Goal: Task Accomplishment & Management: Complete application form

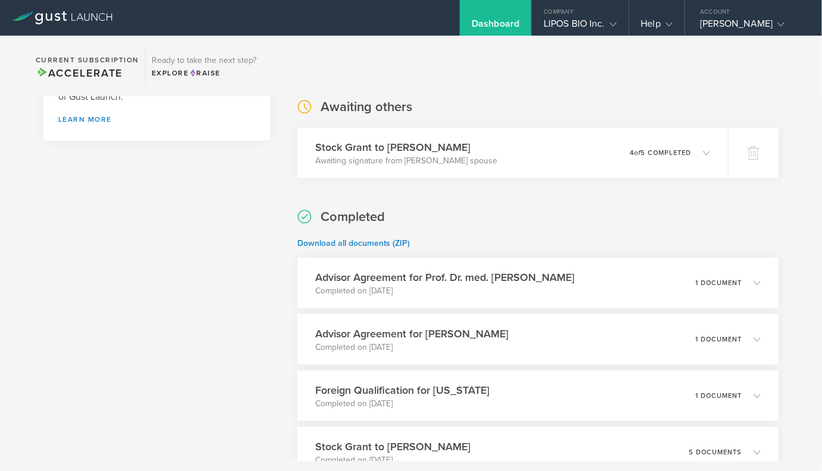
scroll to position [409, 0]
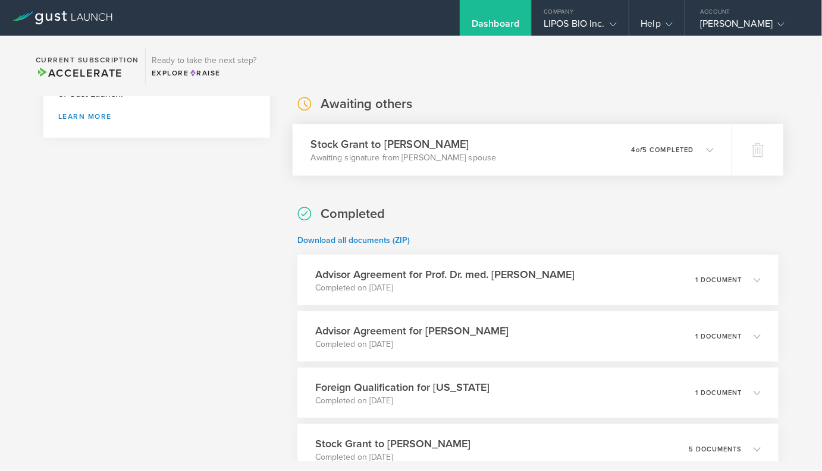
click at [493, 166] on div "Stock Grant to Brock Reeve Awaiting signature from Brock Reeve’s spouse 0 undel…" at bounding box center [511, 150] width 439 height 52
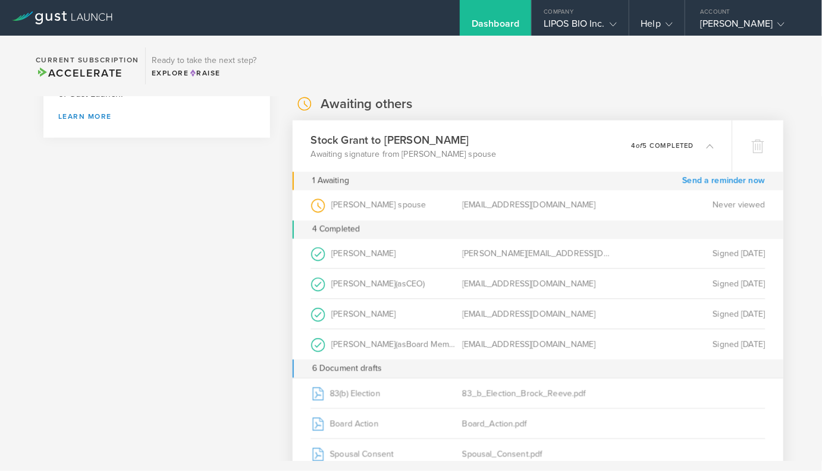
click at [700, 179] on link "Send a reminder now" at bounding box center [723, 181] width 83 height 18
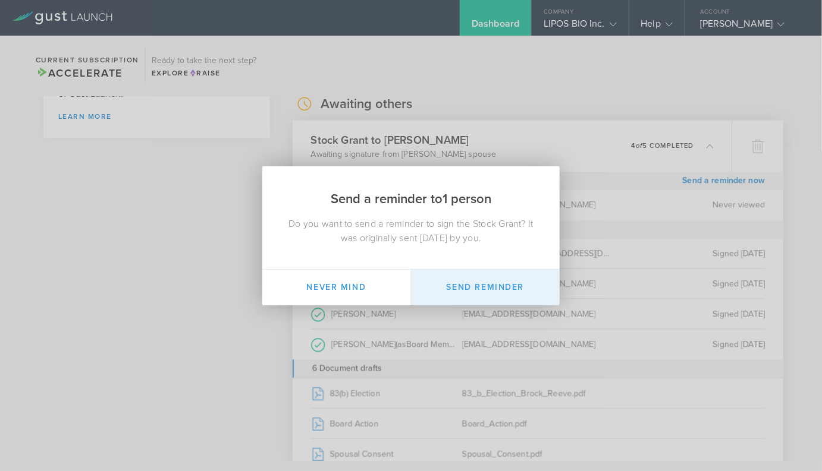
click at [511, 288] on button "Send Reminder" at bounding box center [485, 288] width 149 height 36
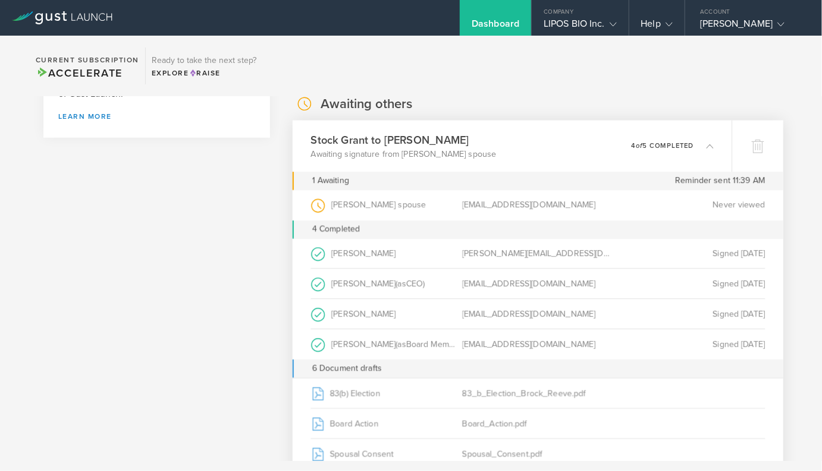
click at [684, 147] on p "4 of 5 completed" at bounding box center [662, 146] width 62 height 7
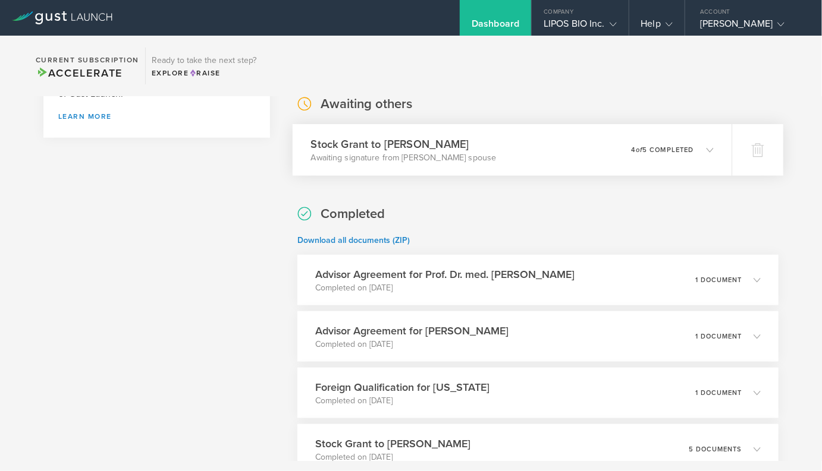
click at [684, 147] on p "4 of 5 completed" at bounding box center [662, 150] width 62 height 7
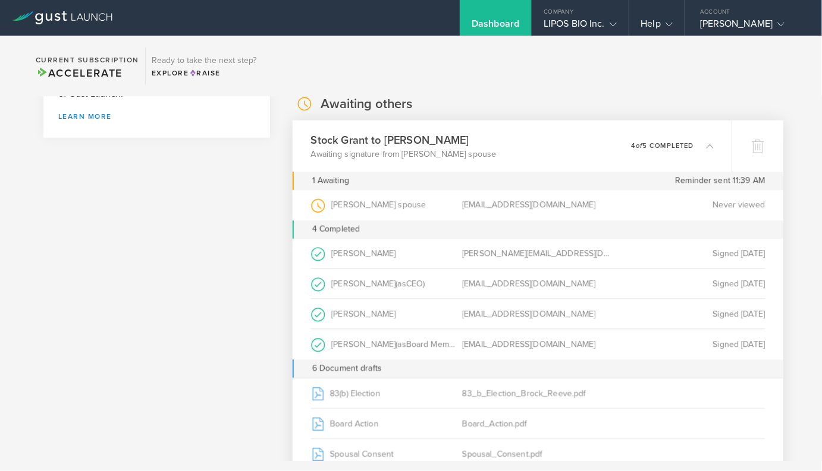
click at [684, 147] on p "4 of 5 completed" at bounding box center [662, 146] width 62 height 7
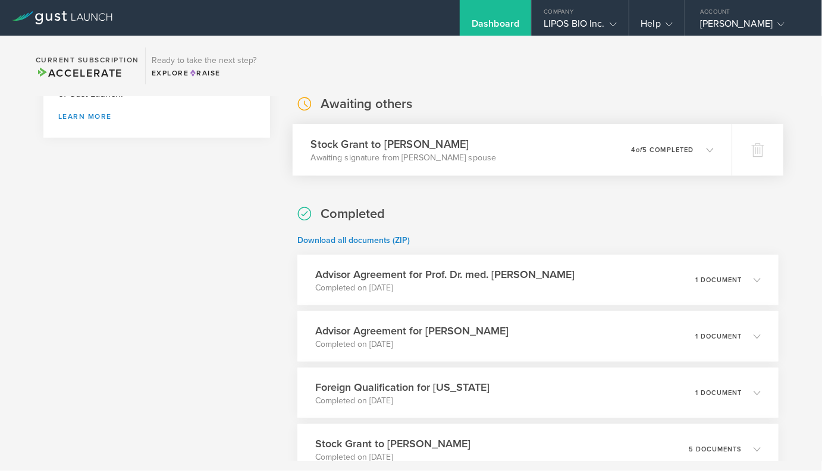
click at [642, 154] on div "0 undeliverable 4 of 5 completed" at bounding box center [672, 150] width 82 height 20
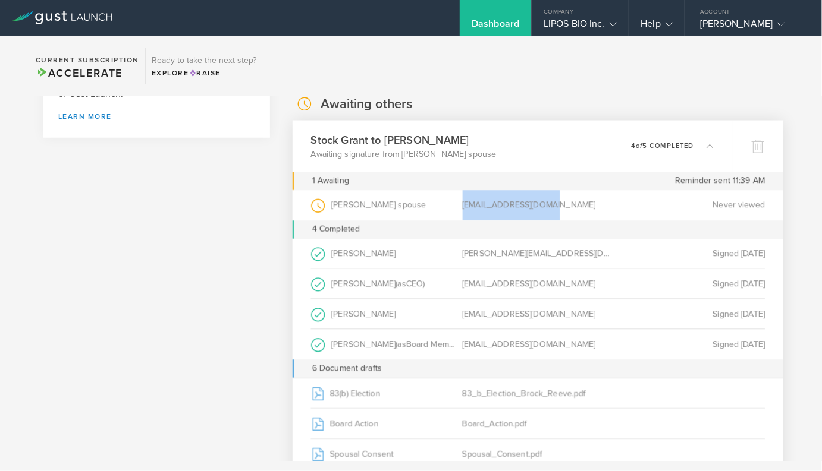
drag, startPoint x: 461, startPoint y: 209, endPoint x: 563, endPoint y: 204, distance: 102.4
click at [563, 204] on div "Brock Reeve’s spouse (as Spouse of Grantee ) pcrossreeve@gmail.com Never viewed" at bounding box center [538, 205] width 454 height 30
copy div "Brock Reeve’s spouse (as Spouse of Grantee ) pcrossreeve@gmail.com"
click at [563, 204] on div "pcrossreeve@gmail.com" at bounding box center [538, 205] width 152 height 30
click at [638, 145] on em "of" at bounding box center [638, 146] width 7 height 8
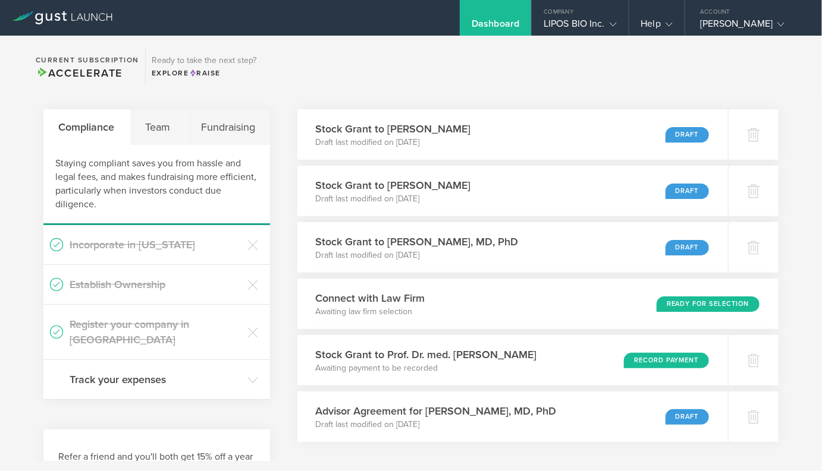
scroll to position [0, 0]
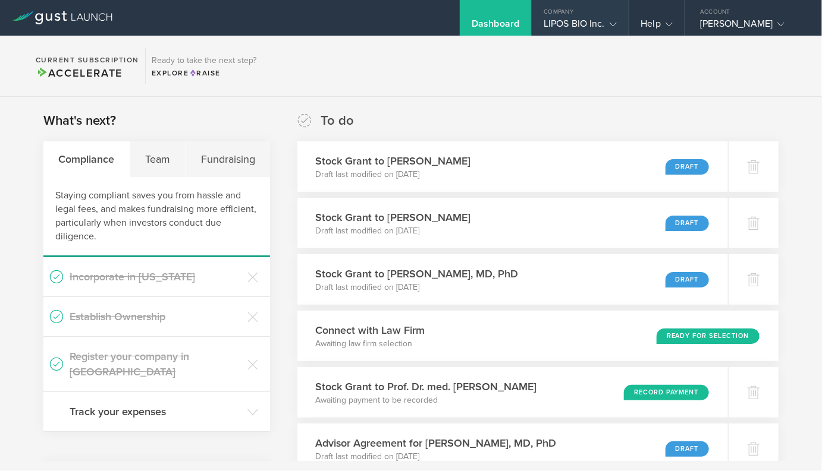
click at [589, 23] on div "LIPOS BIO Inc." at bounding box center [579, 27] width 73 height 18
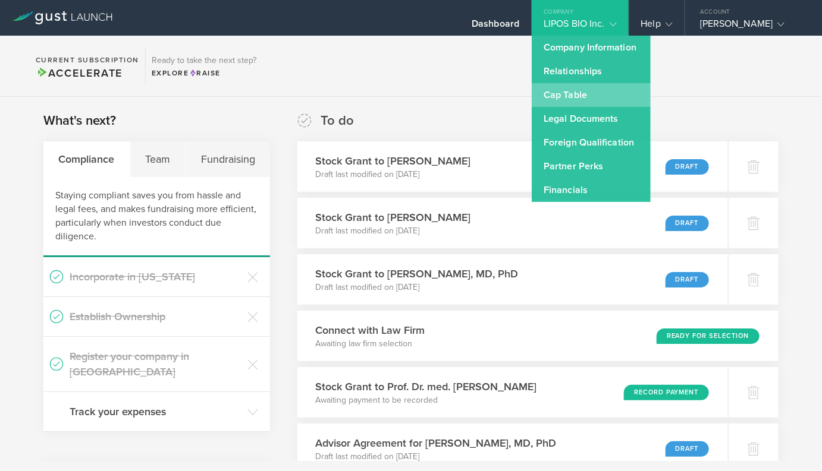
click at [576, 95] on link "Cap Table" at bounding box center [590, 95] width 119 height 24
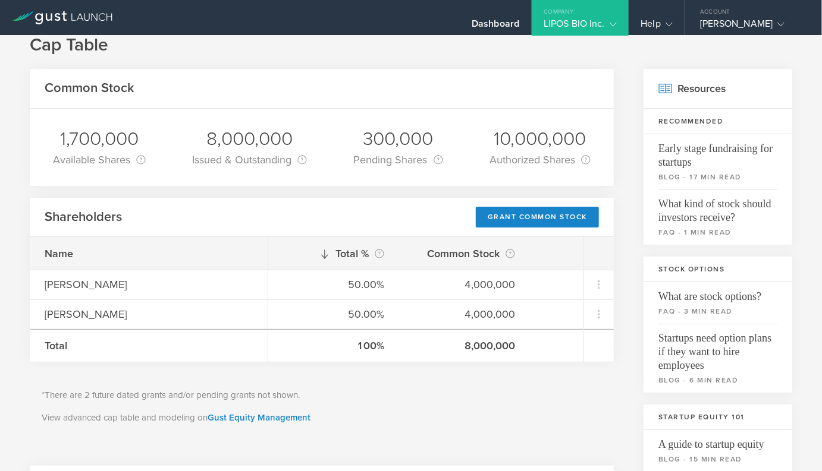
scroll to position [27, 0]
click at [241, 414] on link "Gust Equity Management" at bounding box center [258, 417] width 103 height 11
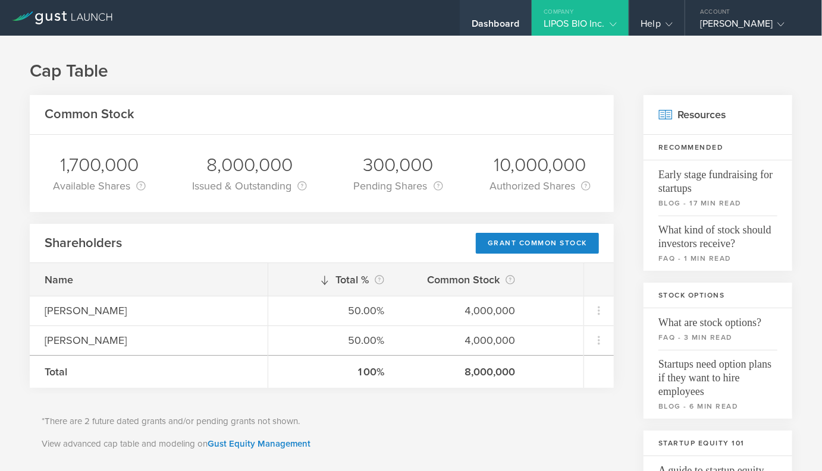
click at [491, 14] on div "Dashboard" at bounding box center [494, 18] width 71 height 36
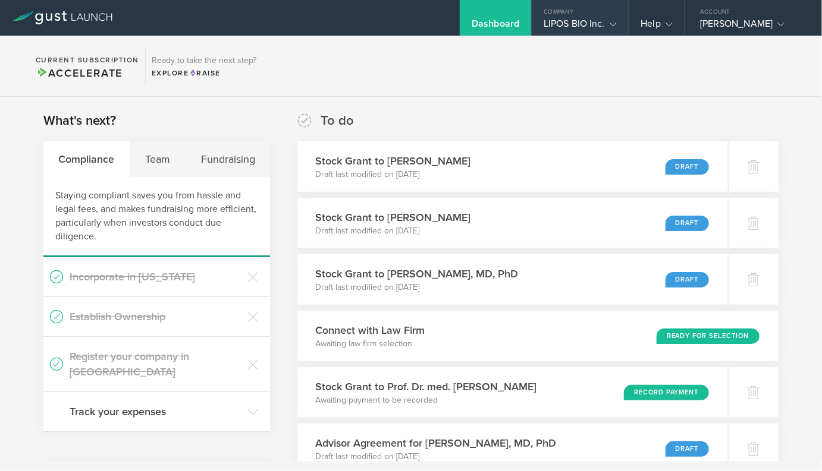
click at [607, 17] on div "Company" at bounding box center [579, 9] width 96 height 18
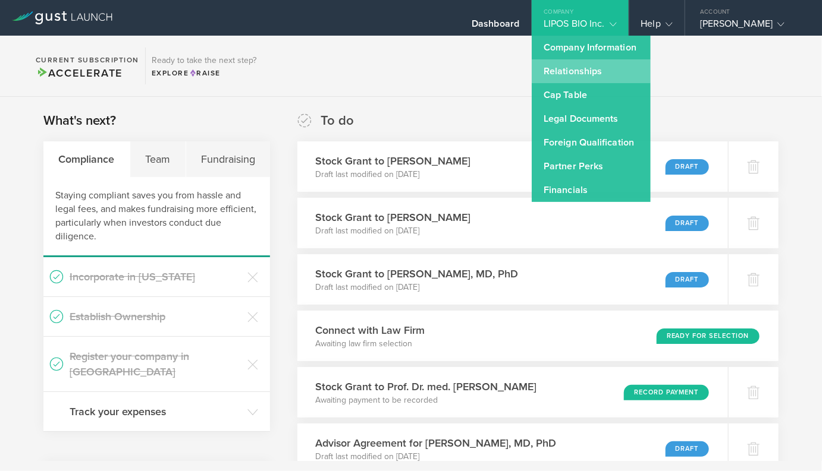
click at [608, 75] on link "Relationships" at bounding box center [590, 71] width 119 height 24
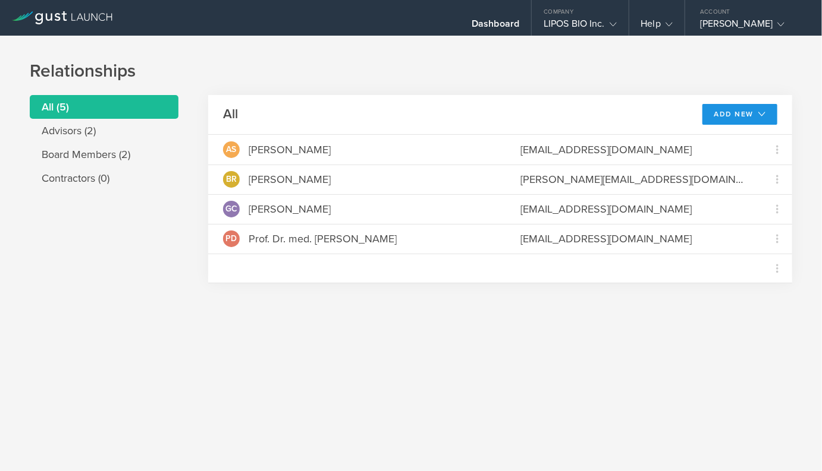
click at [720, 109] on button "Add New" at bounding box center [739, 114] width 75 height 21
click at [727, 141] on li "Add advisor" at bounding box center [734, 141] width 76 height 23
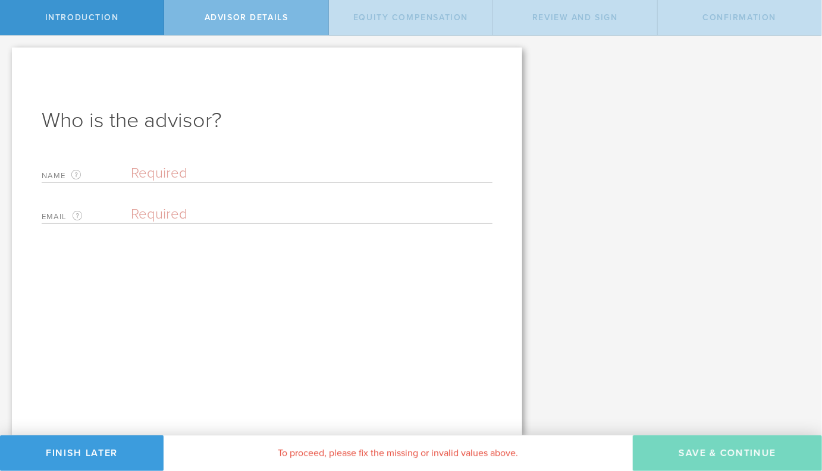
click at [209, 169] on input "text" at bounding box center [311, 174] width 361 height 18
click at [229, 217] on input "email" at bounding box center [308, 215] width 355 height 18
click at [185, 174] on input "Bruce Timothy Lamb" at bounding box center [311, 174] width 361 height 18
click at [132, 174] on input "Bruce Lamb" at bounding box center [311, 174] width 361 height 18
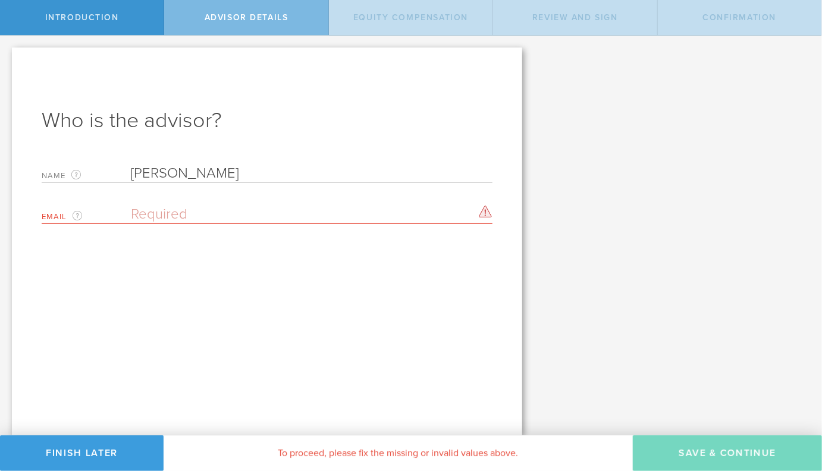
type input "Bruce Lamb"
click at [140, 207] on input "email" at bounding box center [308, 215] width 355 height 18
paste input "[EMAIL_ADDRESS][DOMAIN_NAME]"
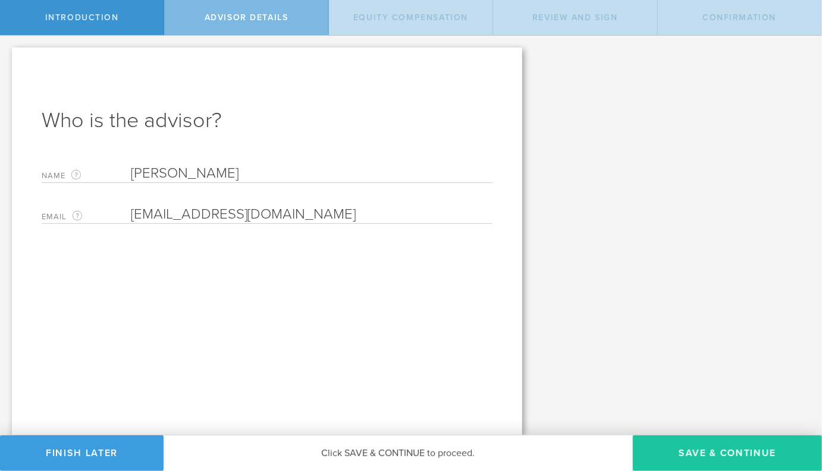
type input "[EMAIL_ADDRESS][DOMAIN_NAME]"
click at [693, 453] on button "Save & Continue" at bounding box center [726, 454] width 189 height 36
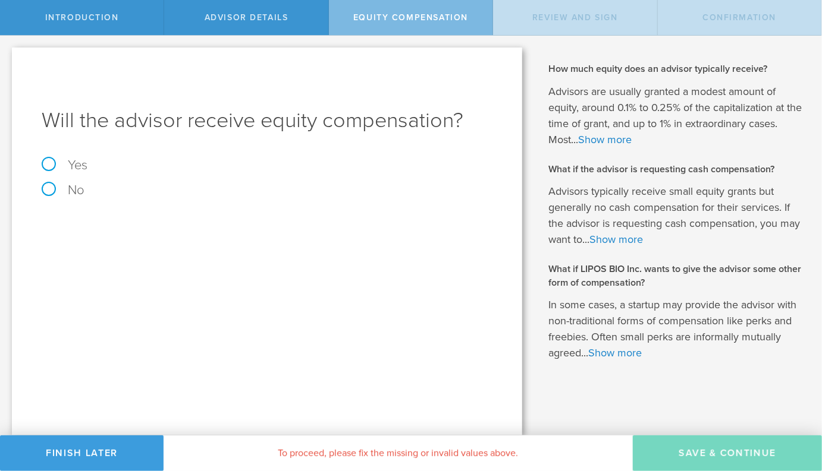
click at [70, 168] on label "Yes" at bounding box center [267, 165] width 451 height 13
click at [8, 55] on input "Yes" at bounding box center [4, 45] width 8 height 19
radio input "true"
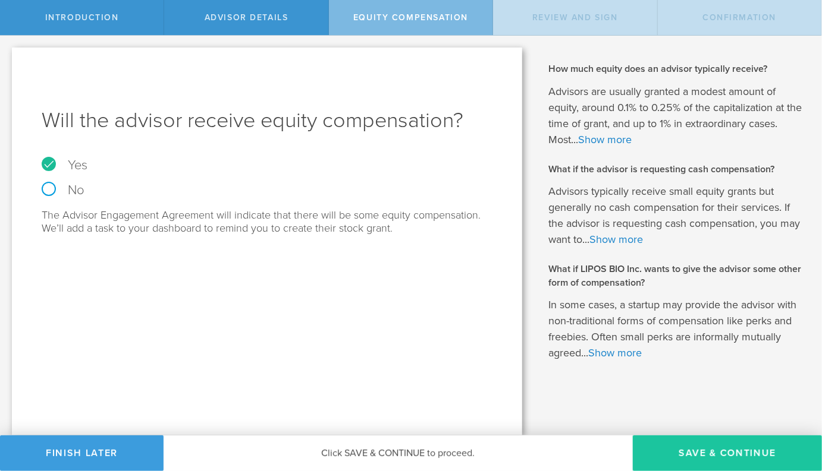
click at [671, 449] on button "Save & Continue" at bounding box center [726, 454] width 189 height 36
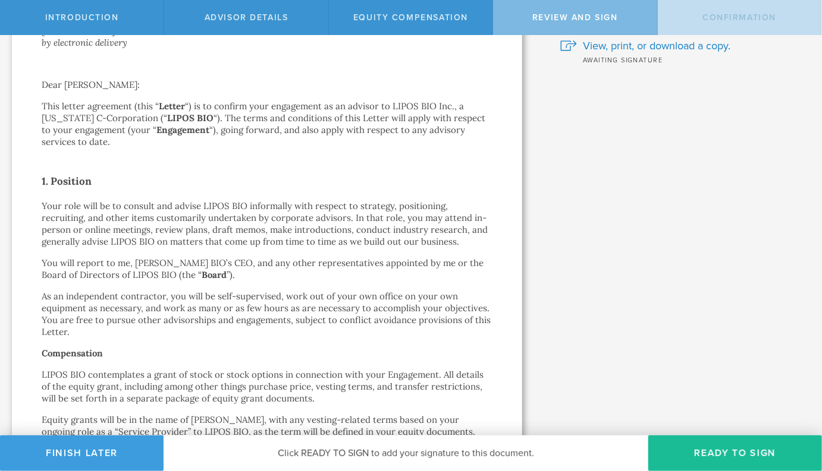
scroll to position [109, 0]
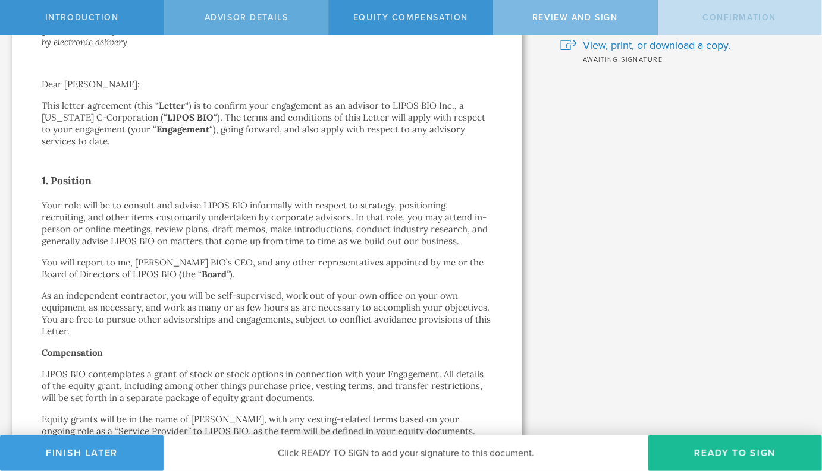
click at [254, 24] on div "Advisor Details" at bounding box center [246, 17] width 164 height 35
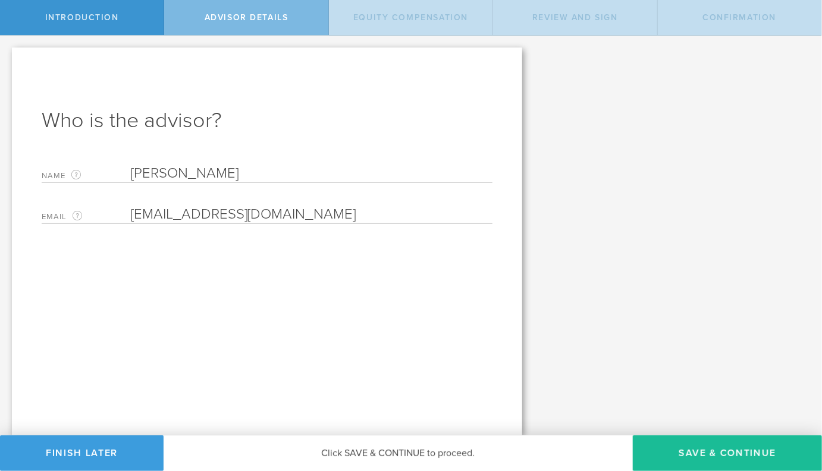
click at [171, 172] on input "Bruce Lamb" at bounding box center [311, 174] width 361 height 18
paste input "[PERSON_NAME], PhD"
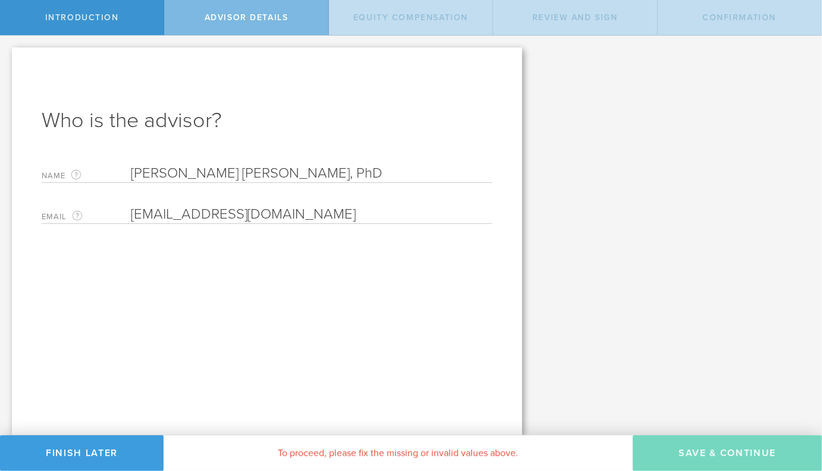
click at [171, 172] on input "Bruce Bruce T. Lamb, PhD" at bounding box center [311, 174] width 361 height 18
paste input "text"
type input "[PERSON_NAME], PhD"
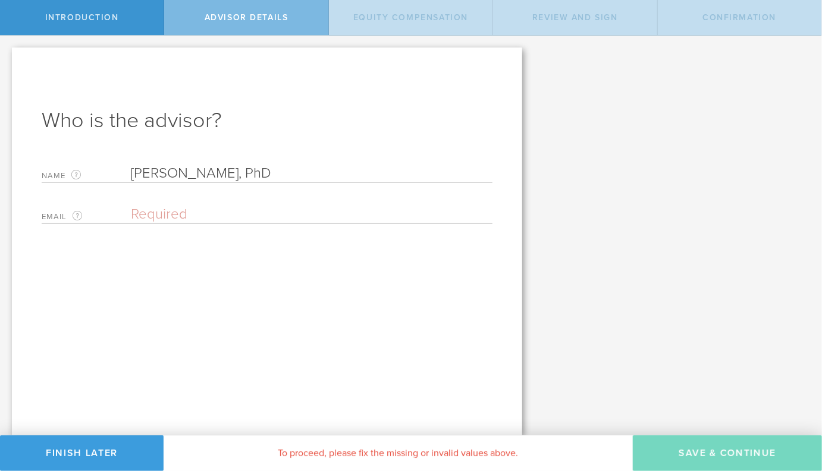
click at [176, 220] on input "email" at bounding box center [308, 215] width 355 height 18
click at [207, 209] on input "email" at bounding box center [308, 215] width 355 height 18
paste input "[EMAIL_ADDRESS][DOMAIN_NAME]"
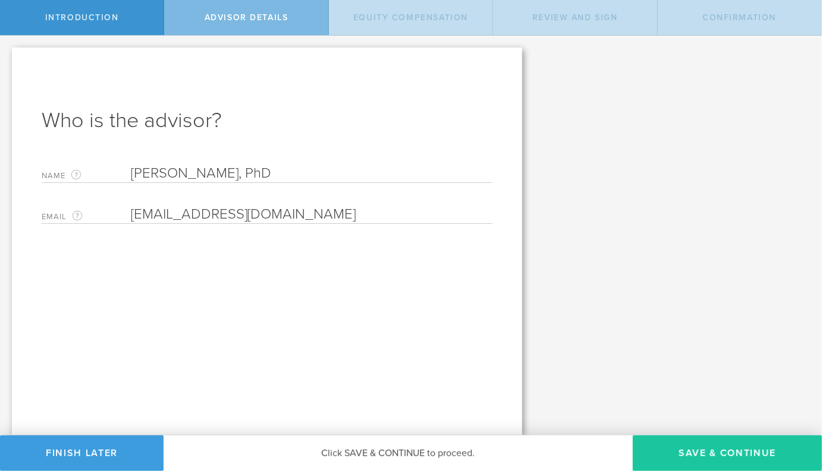
type input "[EMAIL_ADDRESS][DOMAIN_NAME]"
click at [742, 459] on button "Save & Continue" at bounding box center [726, 454] width 189 height 36
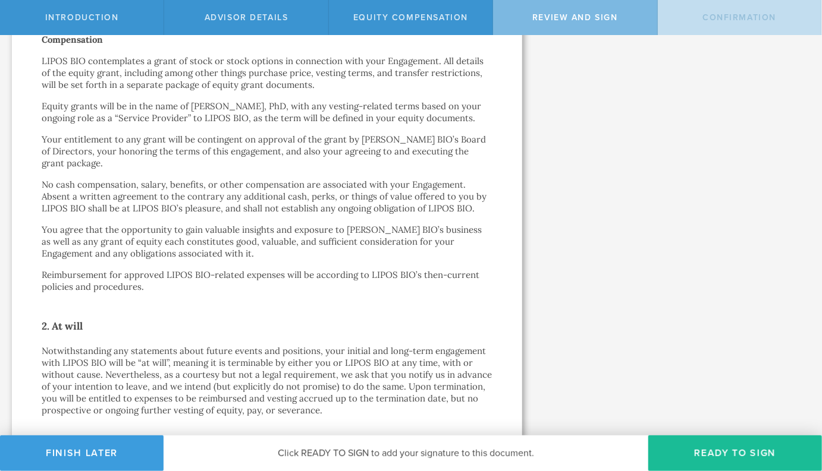
scroll to position [411, 0]
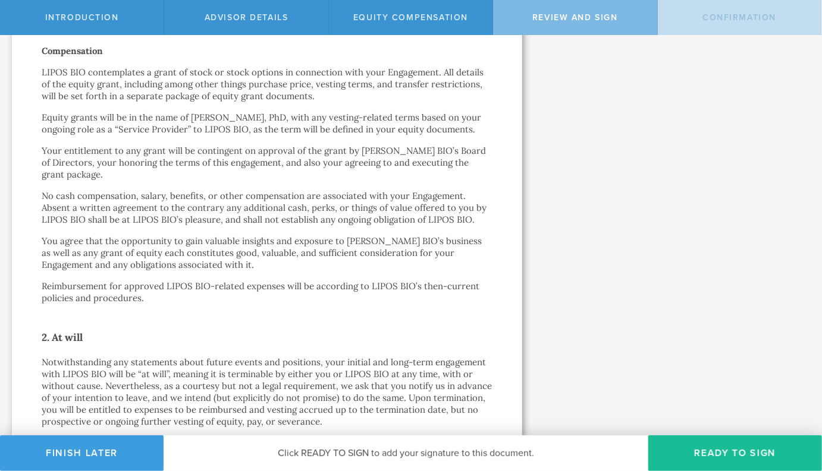
drag, startPoint x: 182, startPoint y: 86, endPoint x: 214, endPoint y: 141, distance: 63.6
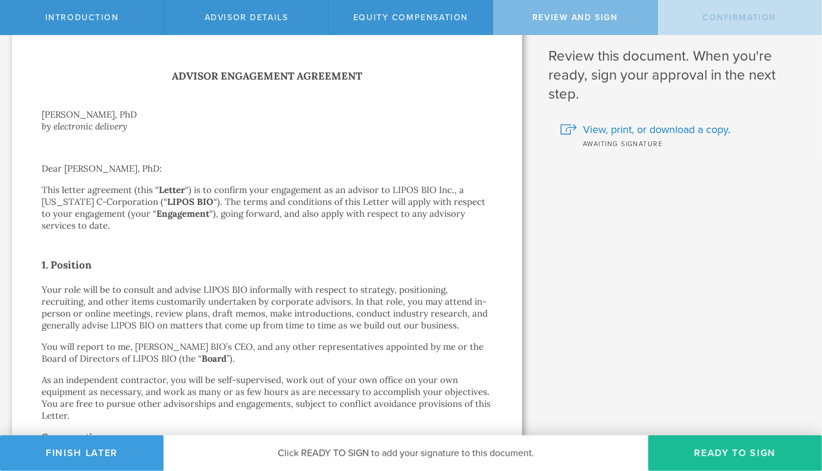
scroll to position [0, 0]
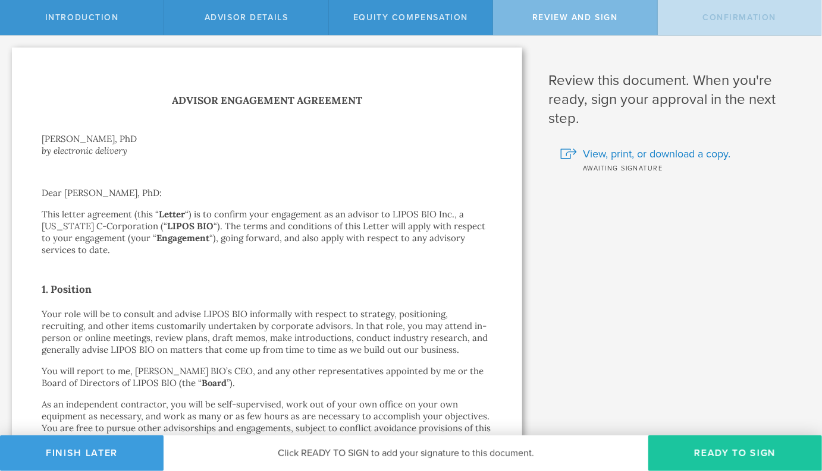
click at [698, 459] on button "Ready to Sign" at bounding box center [735, 454] width 174 height 36
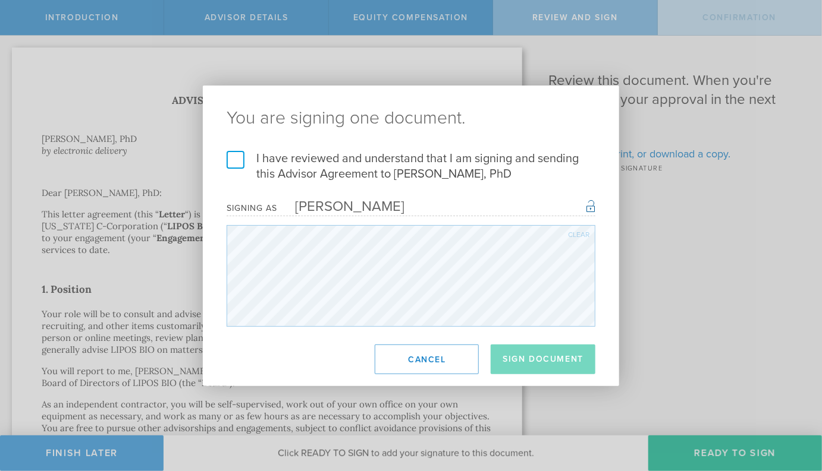
click at [253, 164] on label "I have reviewed and understand that I am signing and sending this Advisor Agree…" at bounding box center [410, 166] width 369 height 31
click at [0, 0] on input "I have reviewed and understand that I am signing and sending this Advisor Agree…" at bounding box center [0, 0] width 0 height 0
click at [533, 371] on button "Sign Document" at bounding box center [542, 360] width 105 height 30
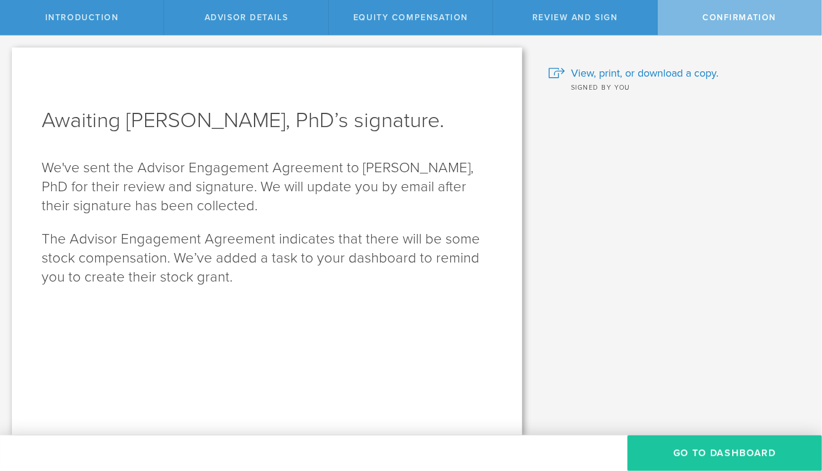
click at [672, 451] on button "Go To Dashboard" at bounding box center [724, 454] width 194 height 36
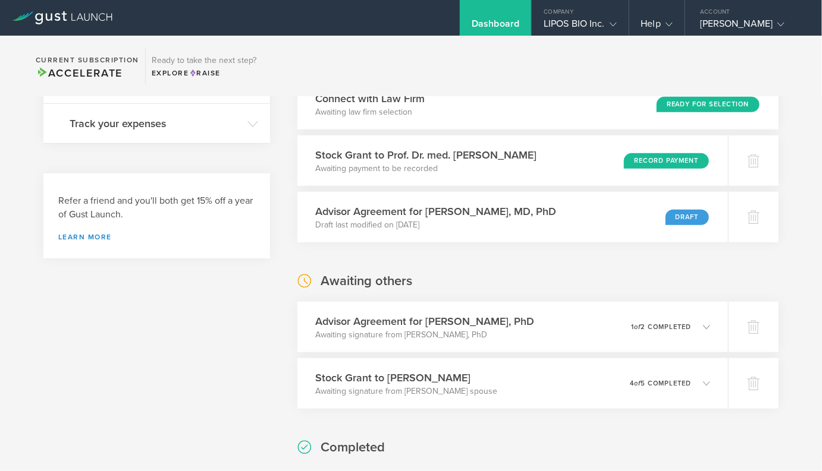
scroll to position [301, 0]
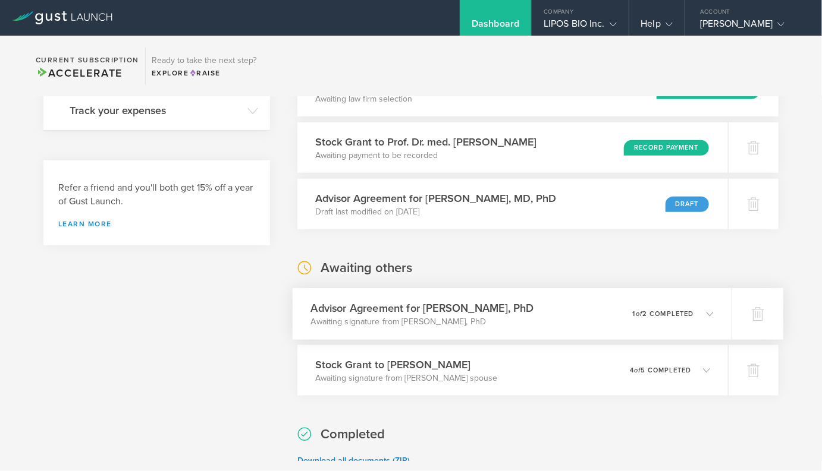
click at [445, 306] on h3 "Advisor Agreement for [PERSON_NAME], PhD" at bounding box center [422, 308] width 223 height 16
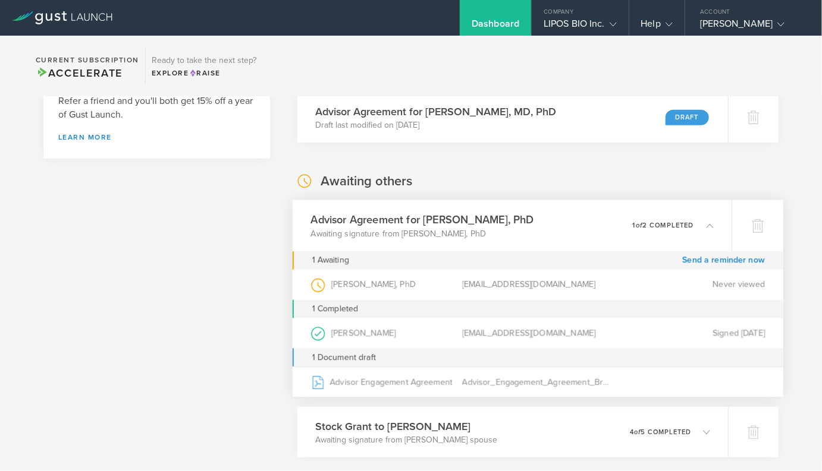
scroll to position [392, 0]
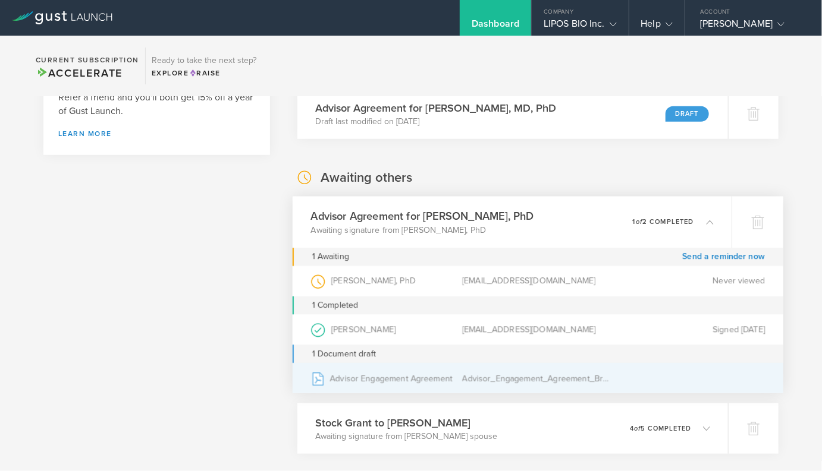
click at [413, 381] on div "Advisor Engagement Agreement" at bounding box center [387, 379] width 152 height 30
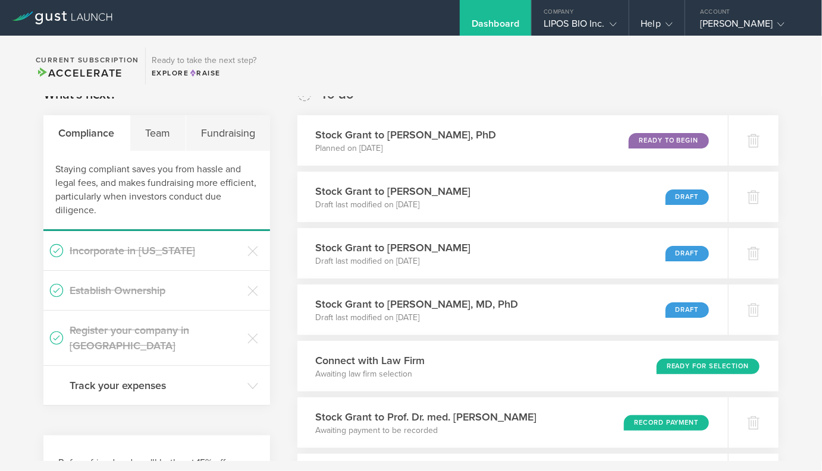
scroll to position [0, 0]
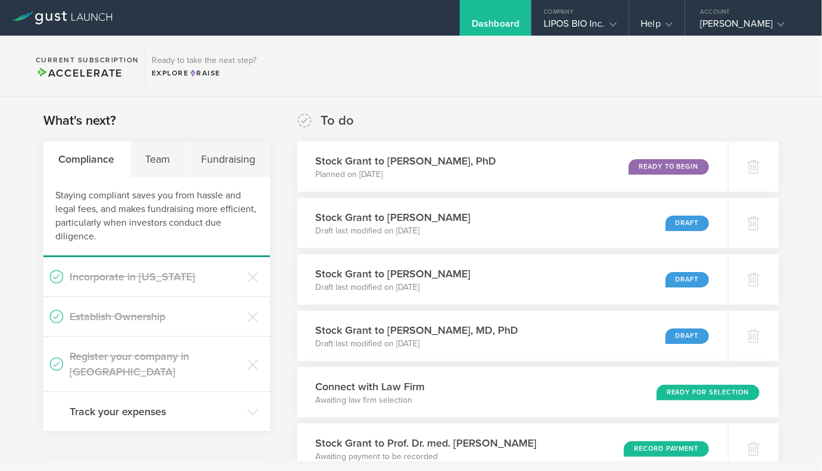
click at [716, 26] on div "[PERSON_NAME]" at bounding box center [750, 27] width 101 height 18
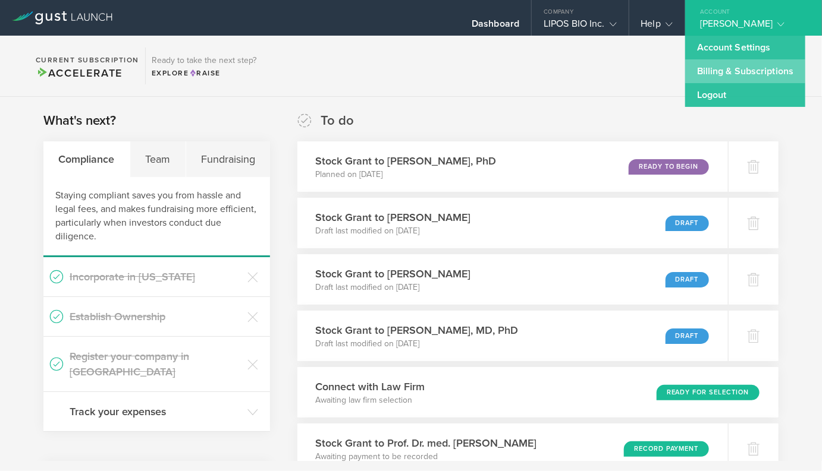
click at [708, 68] on link "Billing & Subscriptions" at bounding box center [745, 71] width 120 height 24
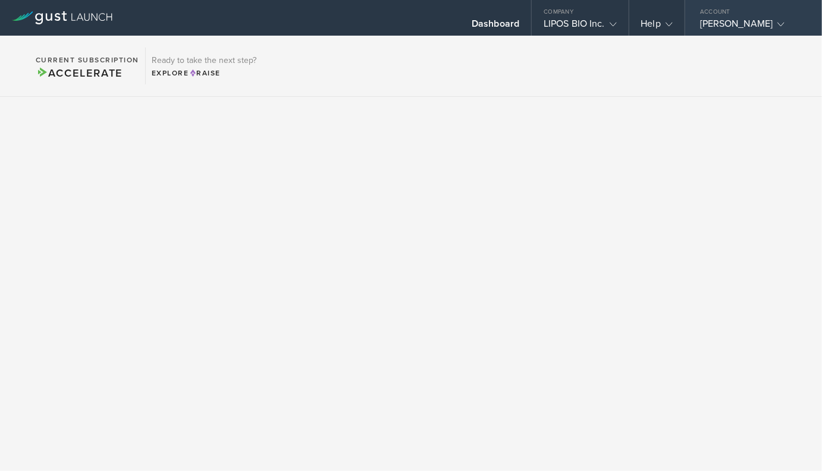
click at [711, 24] on div "[PERSON_NAME]" at bounding box center [750, 27] width 101 height 18
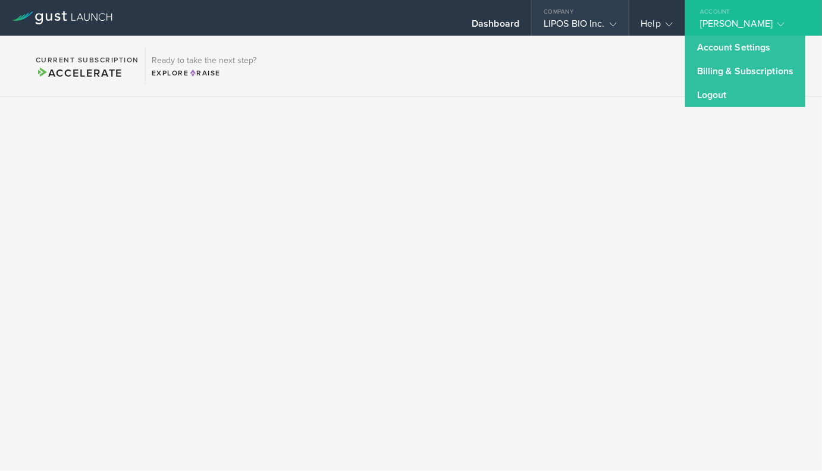
click at [571, 27] on div "LIPOS BIO Inc." at bounding box center [579, 27] width 73 height 18
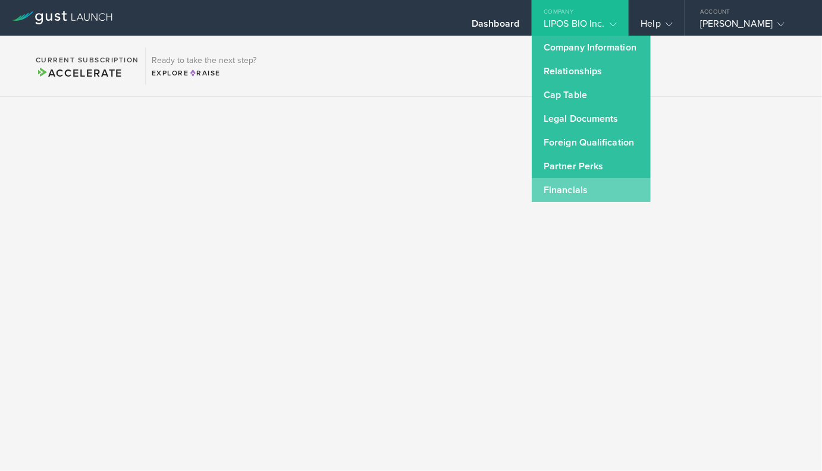
click at [575, 185] on link "Financials" at bounding box center [590, 190] width 119 height 24
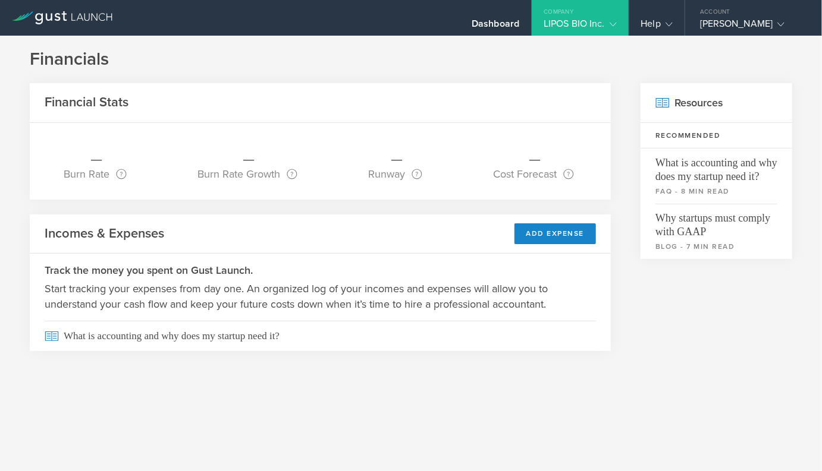
click at [547, 29] on div "LIPOS BIO Inc." at bounding box center [579, 27] width 73 height 18
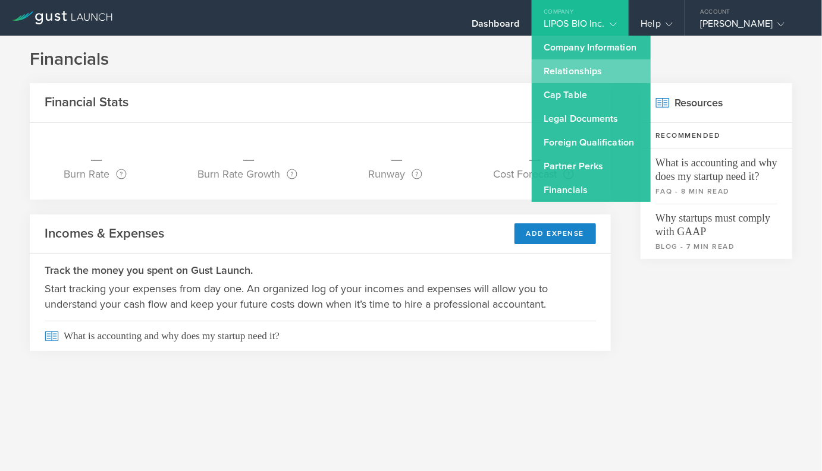
click at [559, 83] on link "Relationships" at bounding box center [590, 71] width 119 height 24
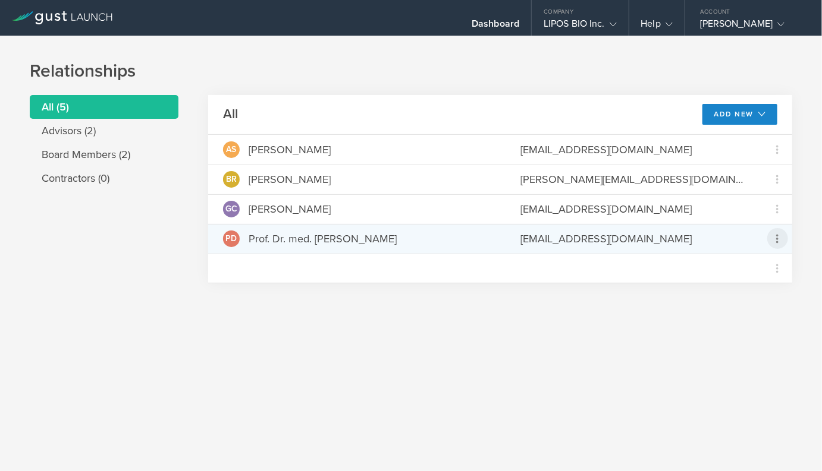
click at [775, 241] on icon at bounding box center [777, 239] width 14 height 14
click at [695, 365] on md-backdrop at bounding box center [411, 235] width 822 height 471
click at [449, 231] on div "PD Prof. Dr. med. [PERSON_NAME]" at bounding box center [356, 239] width 267 height 17
click at [527, 232] on div "[EMAIL_ADDRESS][DOMAIN_NAME]" at bounding box center [633, 238] width 227 height 15
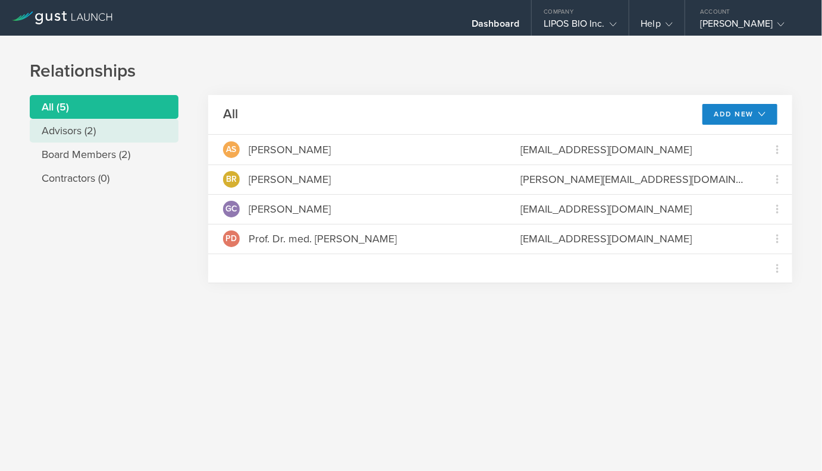
click at [75, 136] on li "Advisors (2)" at bounding box center [104, 131] width 149 height 24
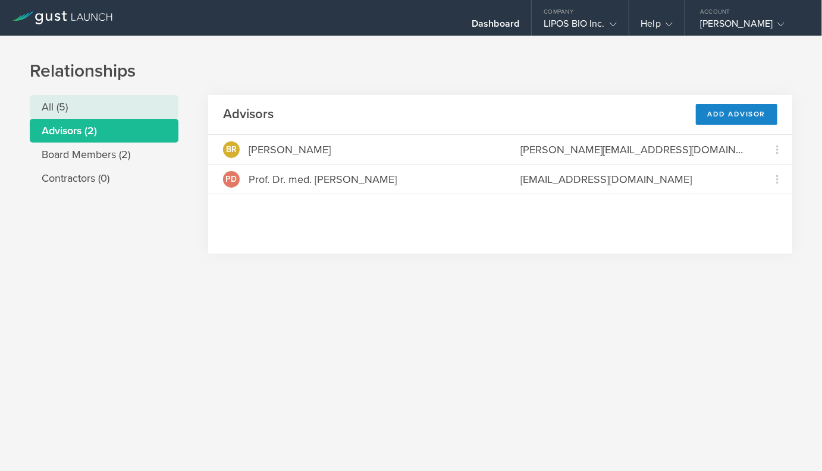
click at [68, 113] on li "All (5)" at bounding box center [104, 107] width 149 height 24
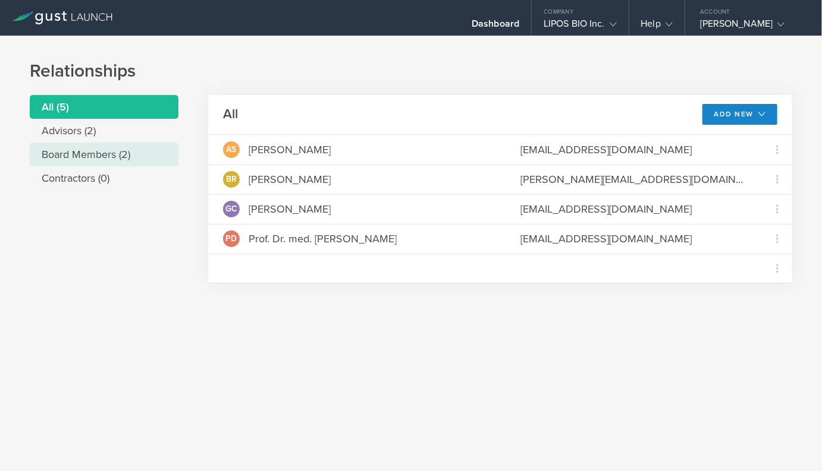
click at [81, 156] on li "Board Members (2)" at bounding box center [104, 155] width 149 height 24
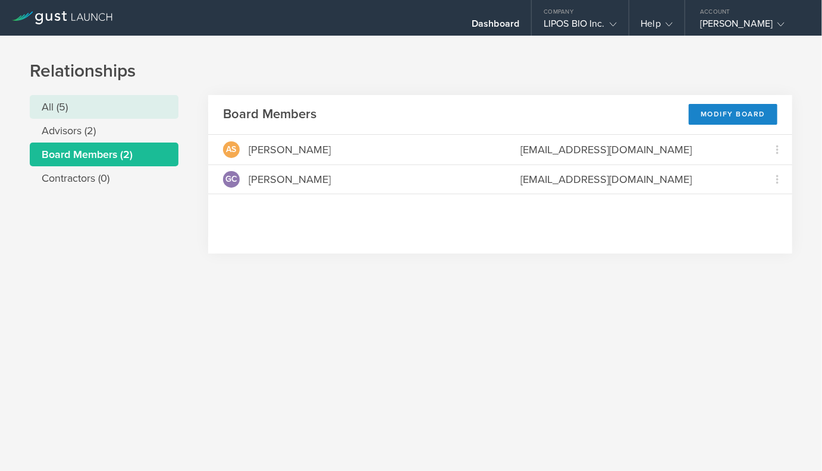
click at [75, 109] on li "All (5)" at bounding box center [104, 107] width 149 height 24
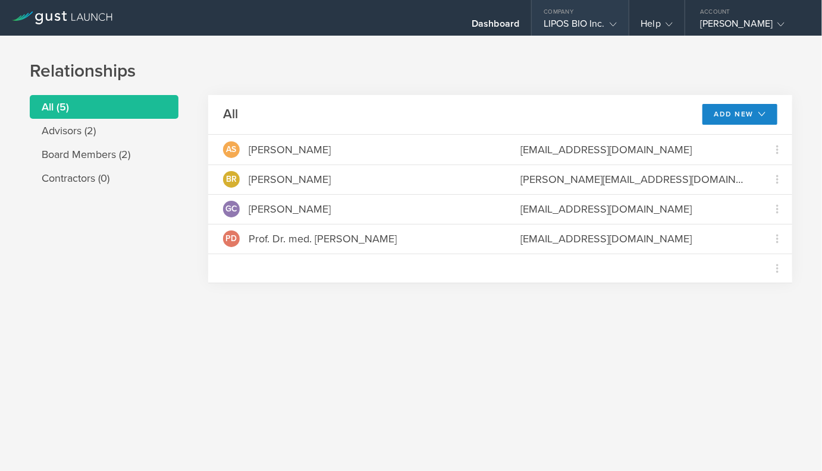
click at [575, 15] on div "Company" at bounding box center [579, 9] width 96 height 18
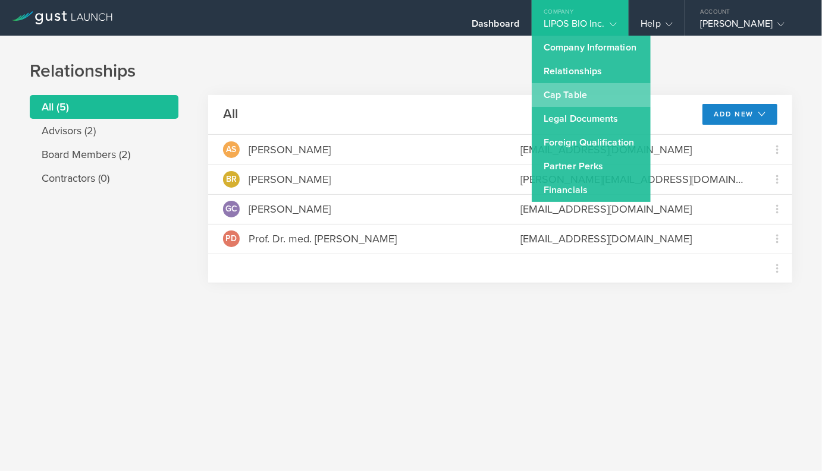
click at [569, 96] on link "Cap Table" at bounding box center [590, 95] width 119 height 24
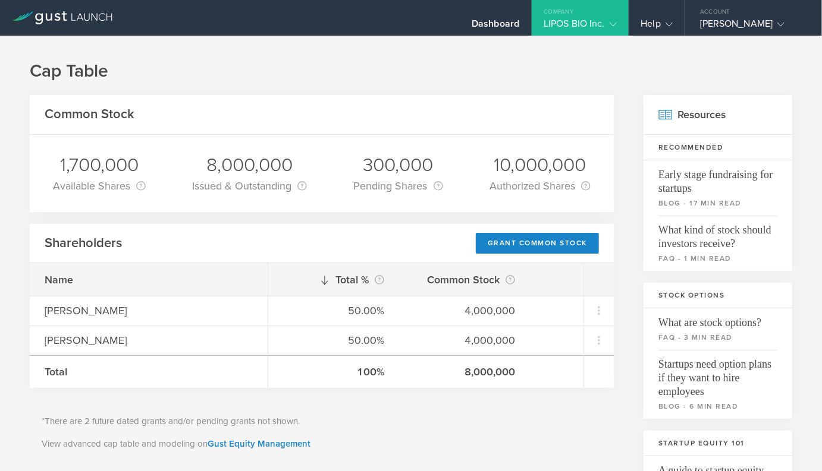
click at [587, 30] on div "LIPOS BIO Inc." at bounding box center [579, 27] width 73 height 18
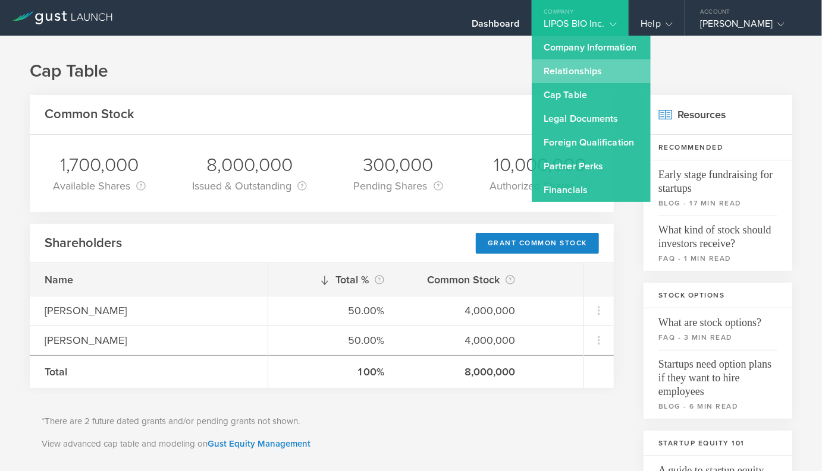
click at [587, 74] on link "Relationships" at bounding box center [590, 71] width 119 height 24
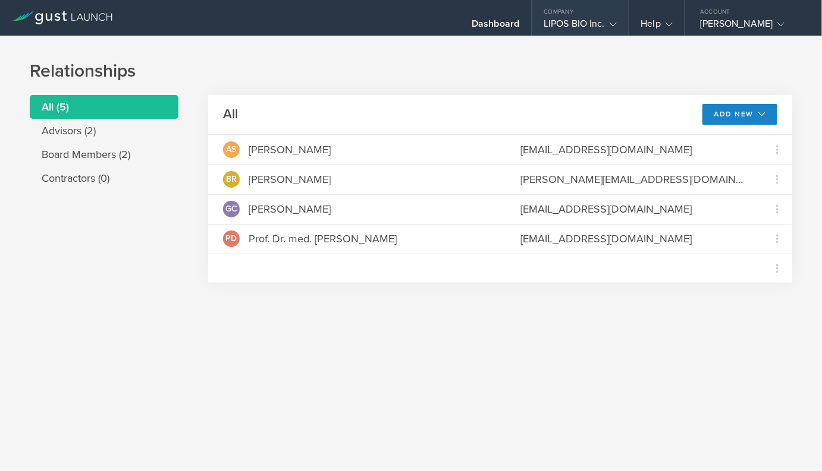
click at [578, 21] on div "LIPOS BIO Inc." at bounding box center [579, 27] width 73 height 18
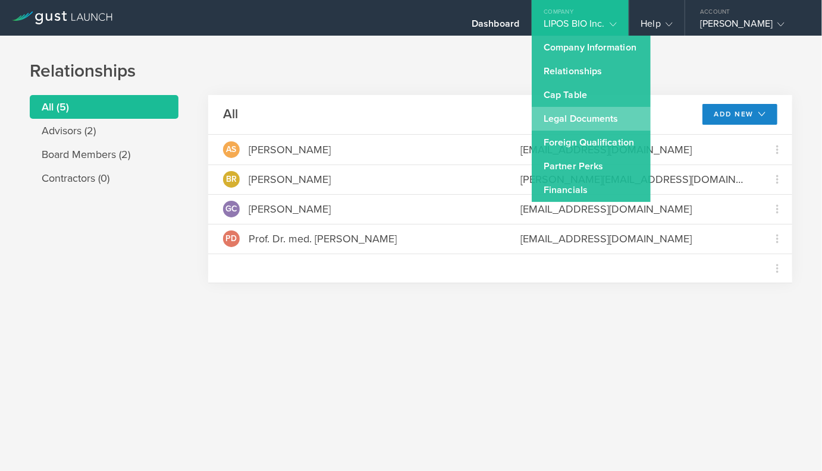
click at [576, 118] on link "Legal Documents" at bounding box center [590, 119] width 119 height 24
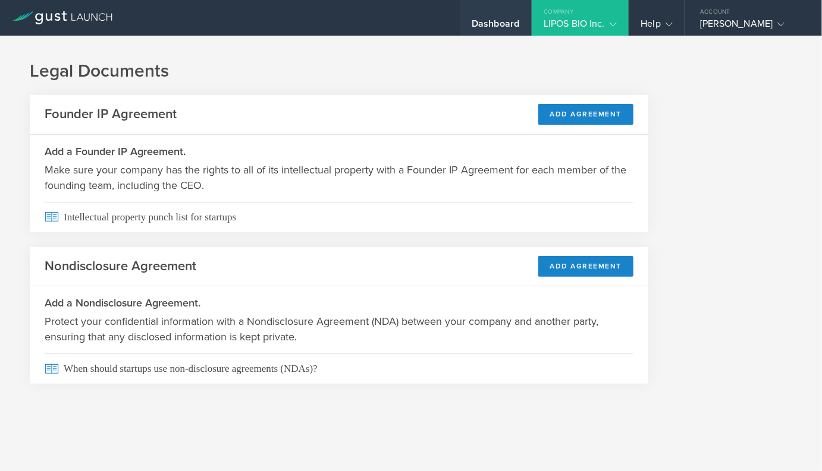
click at [480, 32] on div "Dashboard" at bounding box center [495, 27] width 48 height 18
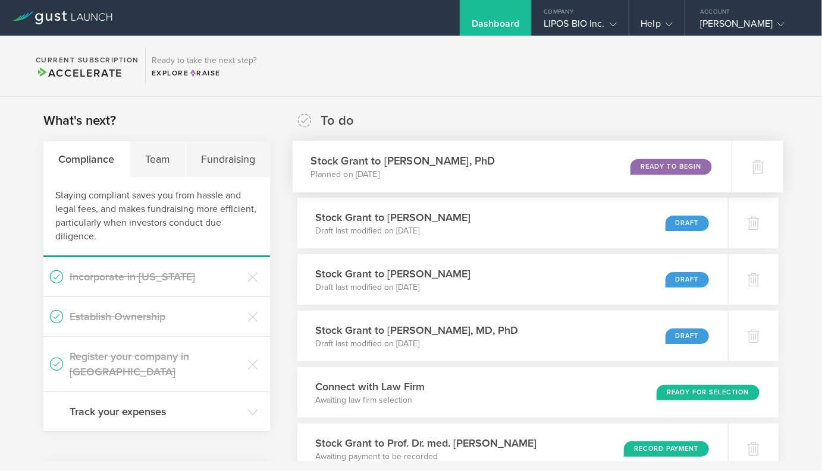
click at [446, 171] on p "Planned on [DATE]" at bounding box center [403, 175] width 184 height 12
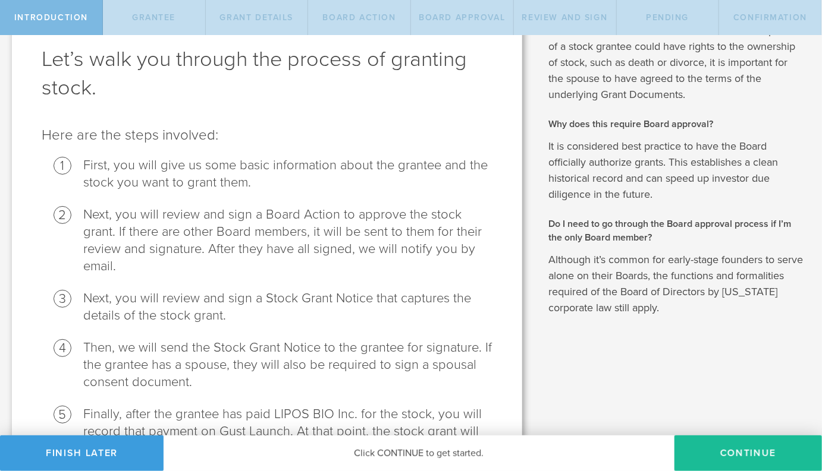
scroll to position [125, 0]
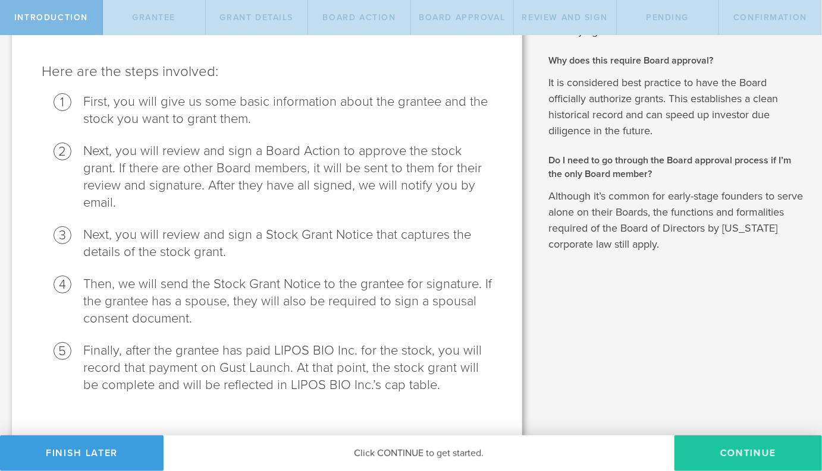
click at [732, 454] on button "Continue" at bounding box center [747, 454] width 147 height 36
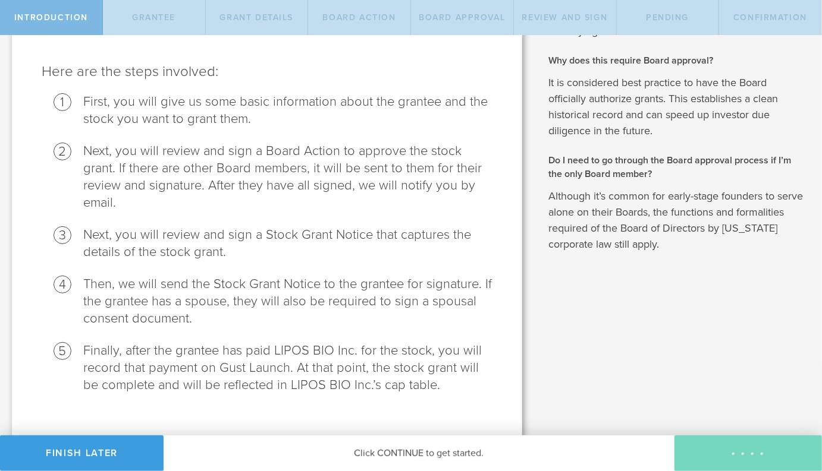
radio input "true"
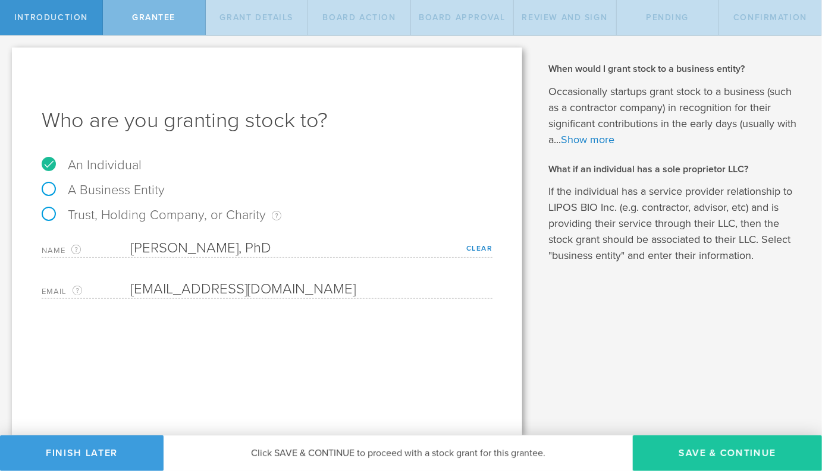
click at [691, 452] on button "Save & Continue" at bounding box center [726, 454] width 189 height 36
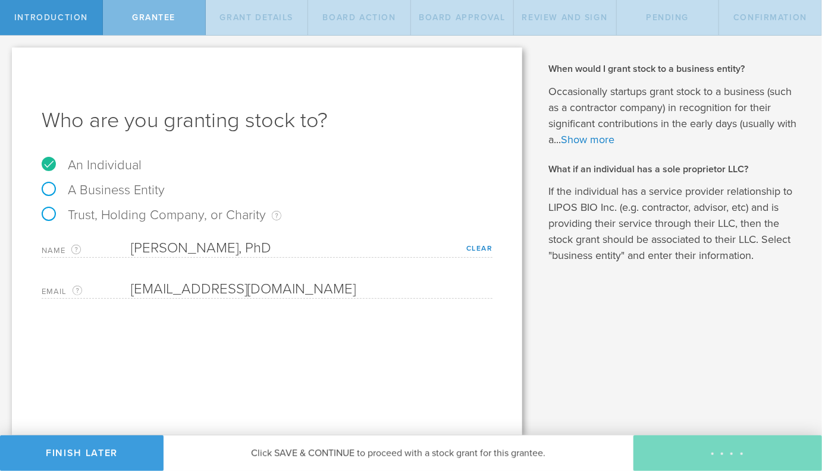
type input "24"
type input "3"
select select "single"
select select "100"
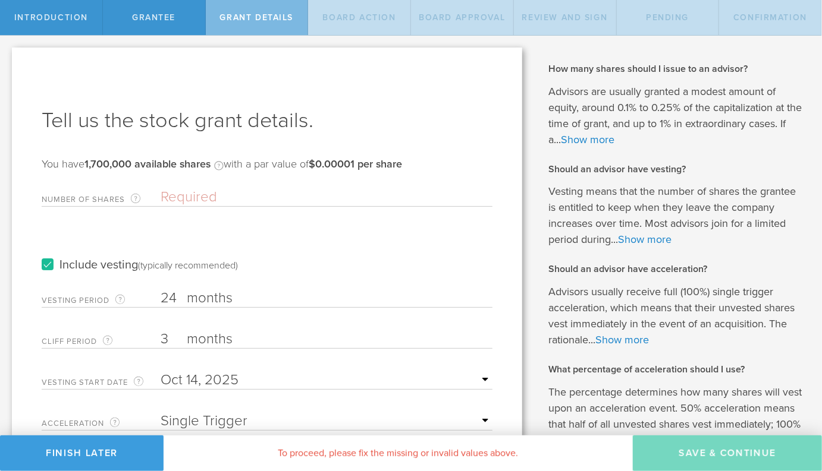
click at [236, 202] on input "Number of Shares The total amount of stock the company is granting to this reci…" at bounding box center [326, 197] width 332 height 18
type input "50,000"
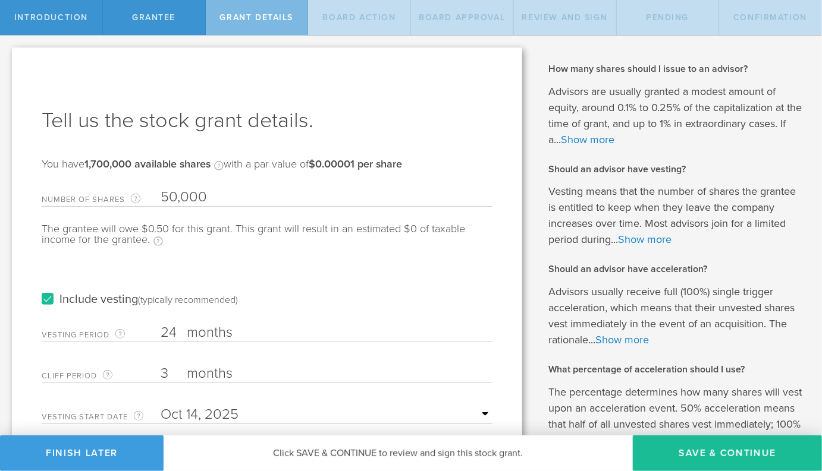
click at [235, 250] on div "The grantee will owe $0.50 for this grant. This grant will result in an estimat…" at bounding box center [267, 241] width 451 height 34
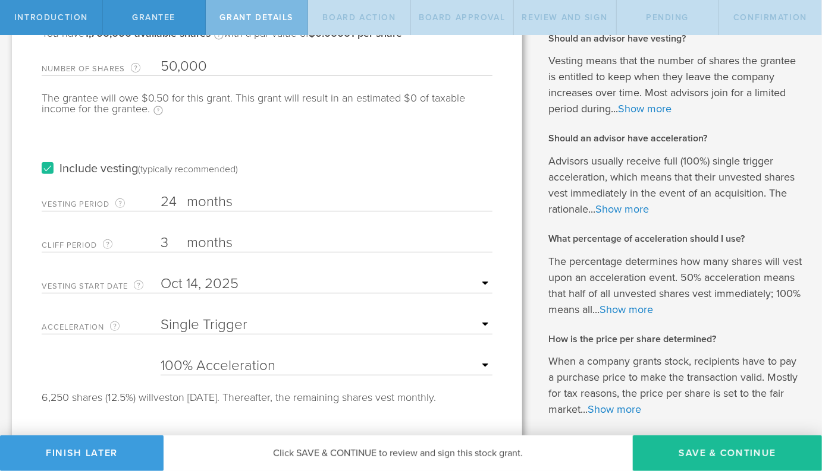
scroll to position [133, 0]
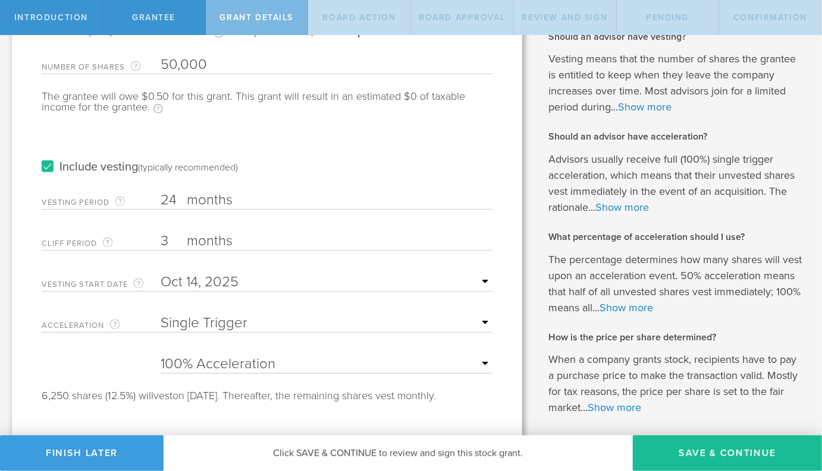
click at [216, 315] on select "None Single Trigger Double Trigger" at bounding box center [326, 323] width 332 height 18
select select "none"
click at [160, 314] on select "None Single Trigger Double Trigger" at bounding box center [326, 323] width 332 height 18
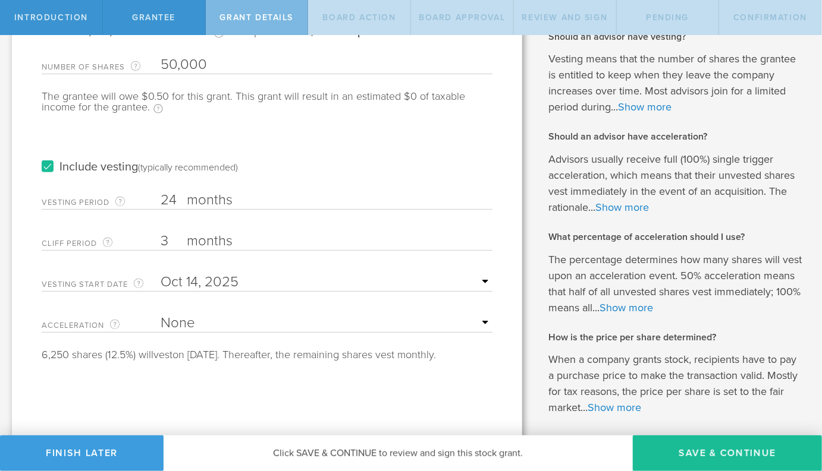
click at [169, 201] on input "24" at bounding box center [326, 200] width 332 height 18
type input "36"
type input "1"
click at [181, 373] on div "Tell us the stock grant details. You have 1,700,000 available shares Available …" at bounding box center [267, 200] width 510 height 571
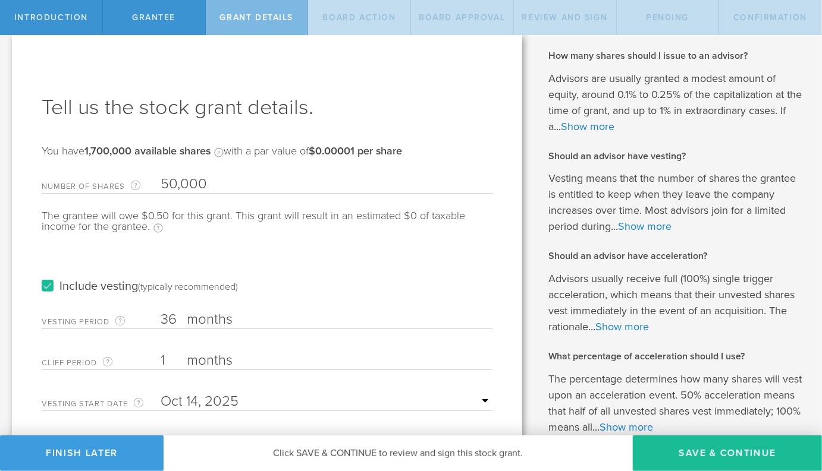
scroll to position [0, 0]
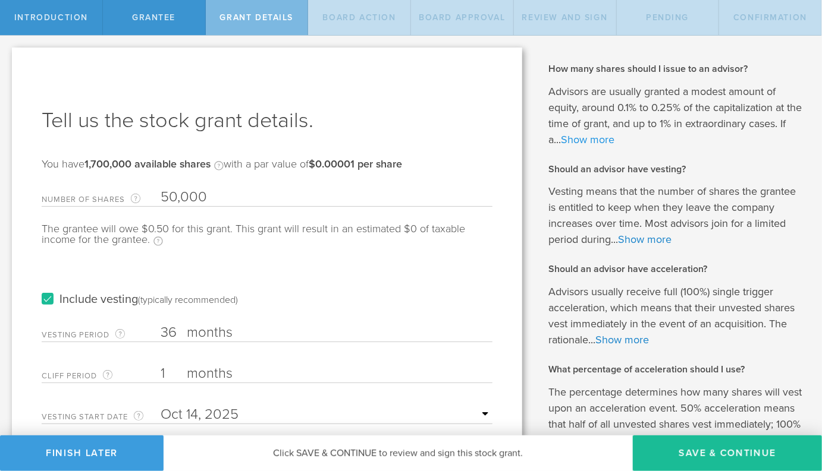
click at [614, 139] on link "Show more" at bounding box center [587, 139] width 53 height 13
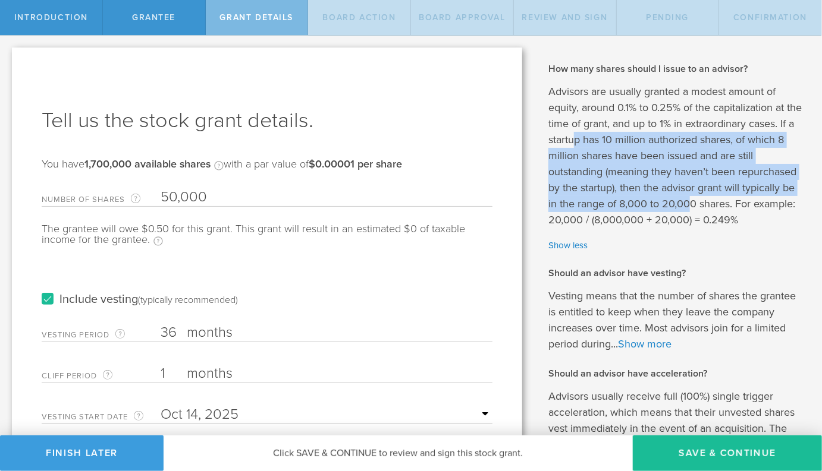
drag, startPoint x: 594, startPoint y: 135, endPoint x: 690, endPoint y: 207, distance: 120.1
click at [690, 207] on p "Advisors are usually granted a modest amount of equity, around 0.1% to 0.25% of…" at bounding box center [676, 156] width 256 height 144
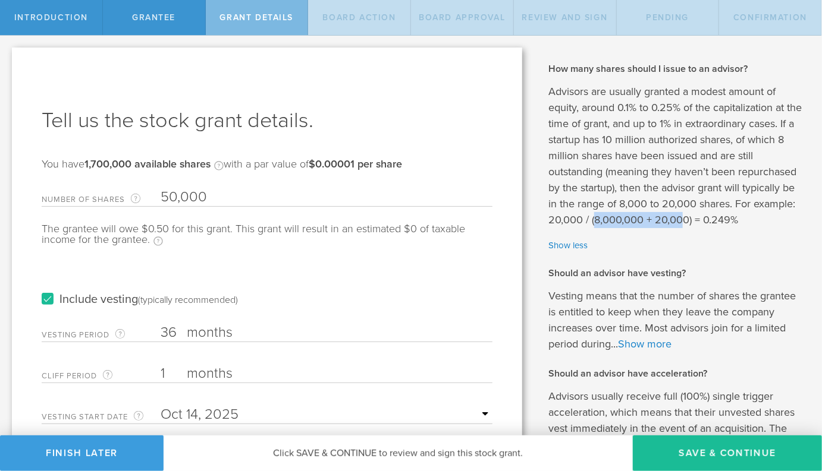
drag, startPoint x: 596, startPoint y: 219, endPoint x: 685, endPoint y: 220, distance: 88.6
click at [685, 220] on p "Advisors are usually granted a modest amount of equity, around 0.1% to 0.25% of…" at bounding box center [676, 156] width 256 height 144
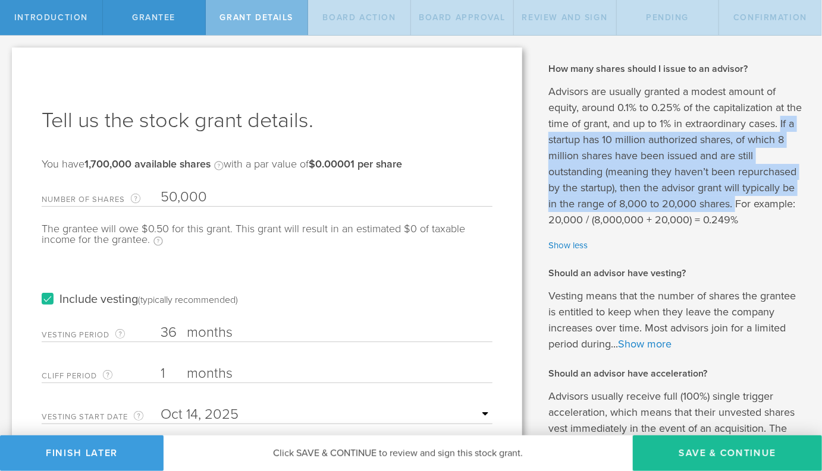
drag, startPoint x: 543, startPoint y: 137, endPoint x: 735, endPoint y: 197, distance: 201.2
click at [735, 197] on div "Why is spousal consent required for a stock grant? In the case of a marital eve…" at bounding box center [678, 380] width 288 height 688
click at [735, 197] on p "Advisors are usually granted a modest amount of equity, around 0.1% to 0.25% of…" at bounding box center [676, 156] width 256 height 144
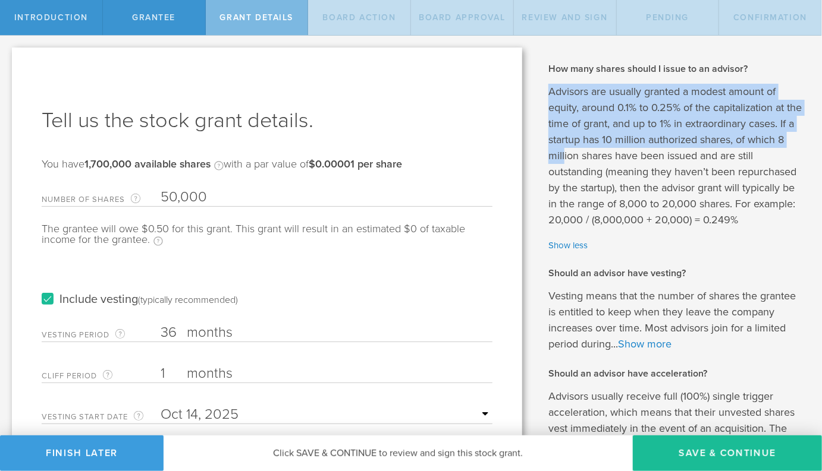
drag, startPoint x: 543, startPoint y: 84, endPoint x: 565, endPoint y: 150, distance: 69.4
click at [565, 150] on div "Why is spousal consent required for a stock grant? In the case of a marital eve…" at bounding box center [678, 380] width 288 height 688
click at [565, 150] on p "Advisors are usually granted a modest amount of equity, around 0.1% to 0.25% of…" at bounding box center [676, 156] width 256 height 144
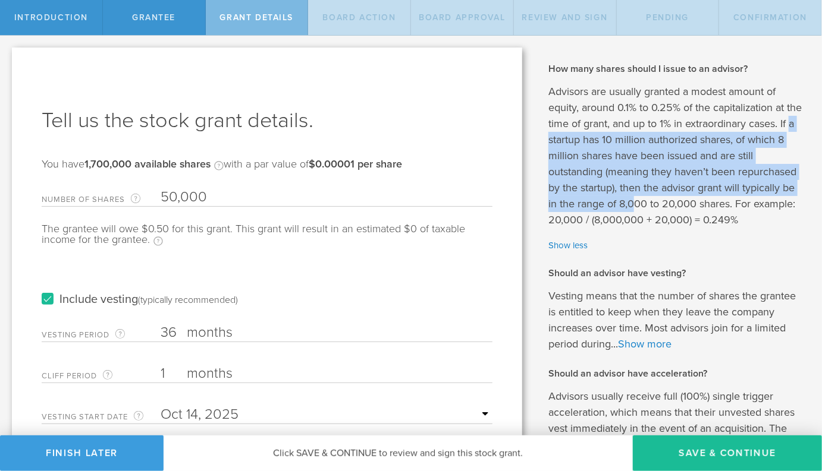
drag, startPoint x: 557, startPoint y: 137, endPoint x: 635, endPoint y: 209, distance: 106.8
click at [635, 209] on p "Advisors are usually granted a modest amount of equity, around 0.1% to 0.25% of…" at bounding box center [676, 156] width 256 height 144
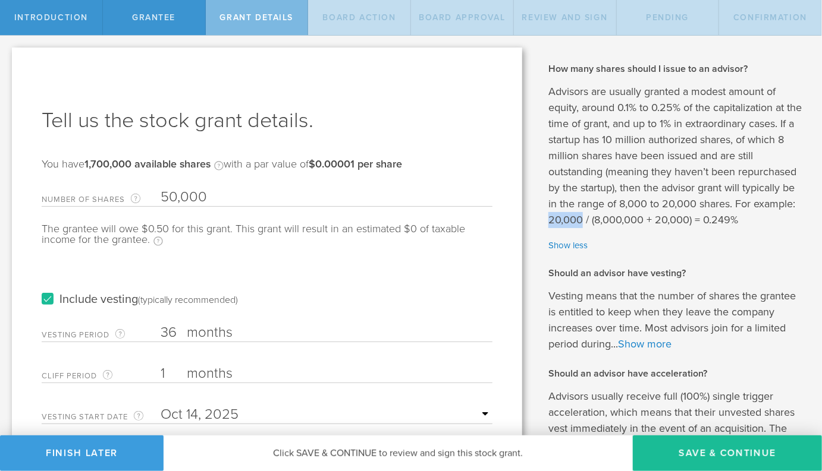
drag, startPoint x: 549, startPoint y: 219, endPoint x: 582, endPoint y: 219, distance: 32.7
click at [582, 219] on p "Advisors are usually granted a modest amount of equity, around 0.1% to 0.25% of…" at bounding box center [676, 156] width 256 height 144
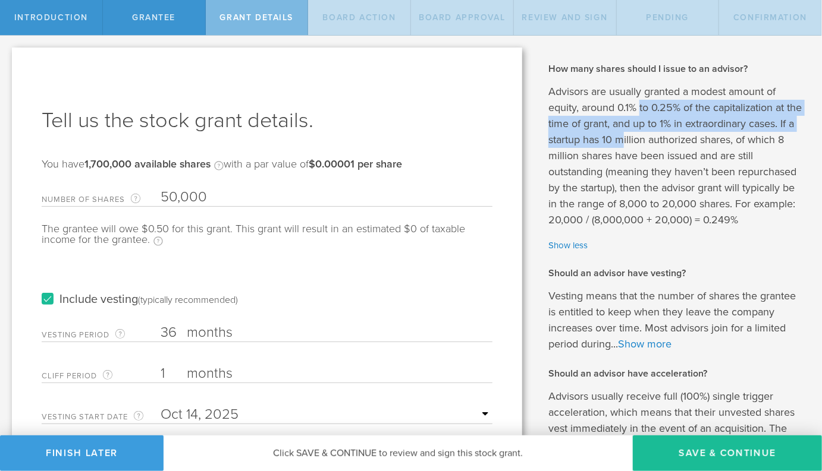
drag, startPoint x: 639, startPoint y: 104, endPoint x: 640, endPoint y: 137, distance: 32.7
click at [640, 137] on p "Advisors are usually granted a modest amount of equity, around 0.1% to 0.25% of…" at bounding box center [676, 156] width 256 height 144
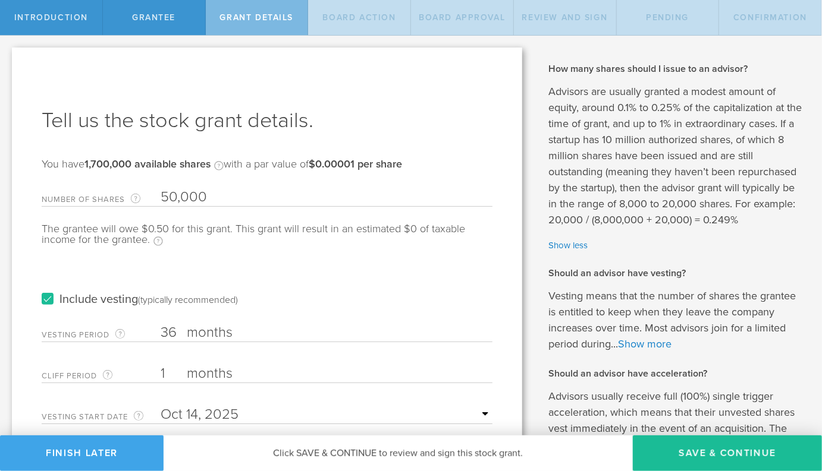
click at [51, 448] on button "Finish Later" at bounding box center [81, 454] width 163 height 36
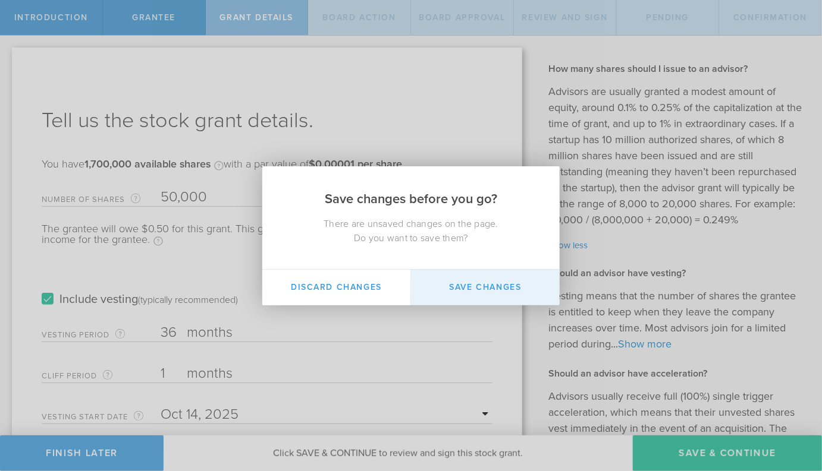
click at [457, 298] on button "Save Changes" at bounding box center [485, 288] width 149 height 36
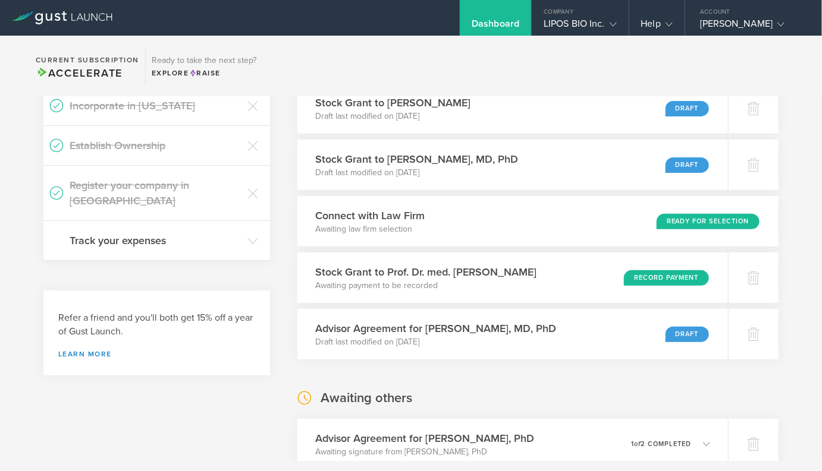
scroll to position [171, 0]
click at [483, 267] on h3 "Stock Grant to Prof. Dr. med. [PERSON_NAME]" at bounding box center [423, 272] width 225 height 16
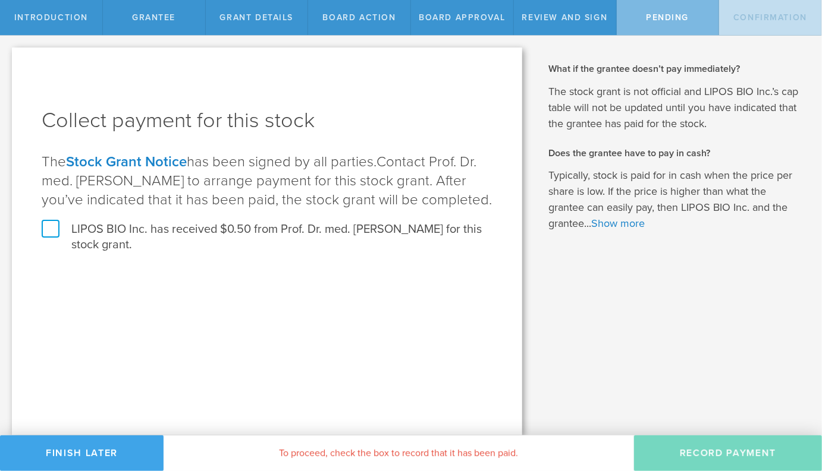
click at [112, 455] on button "Finish Later" at bounding box center [81, 454] width 163 height 36
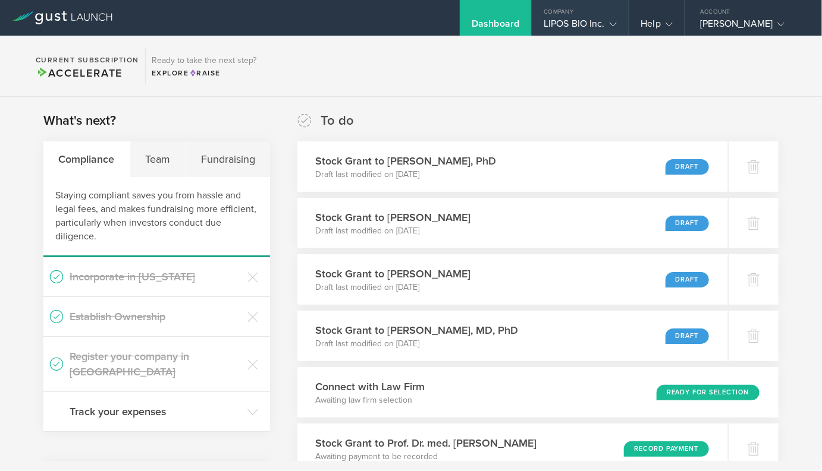
click at [597, 32] on div "LIPOS BIO Inc." at bounding box center [579, 27] width 73 height 18
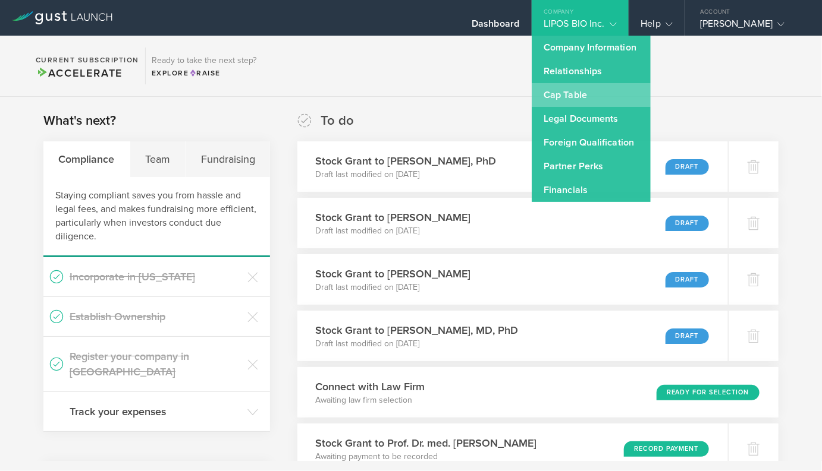
click at [580, 96] on link "Cap Table" at bounding box center [590, 95] width 119 height 24
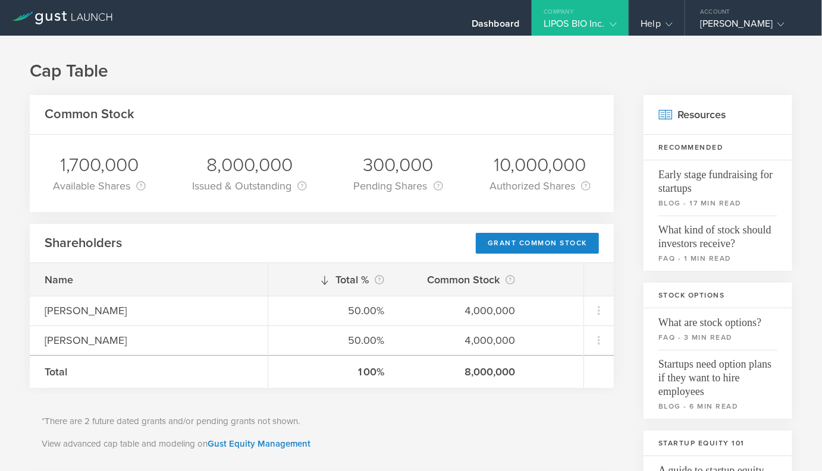
click at [241, 447] on link "Gust Equity Management" at bounding box center [258, 444] width 103 height 11
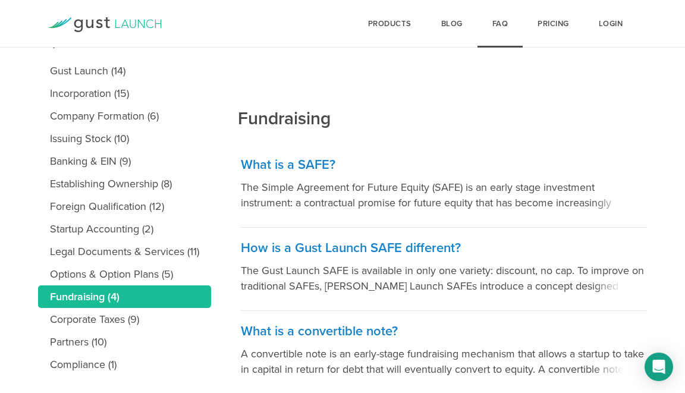
scroll to position [162, 0]
